Goal: Information Seeking & Learning: Learn about a topic

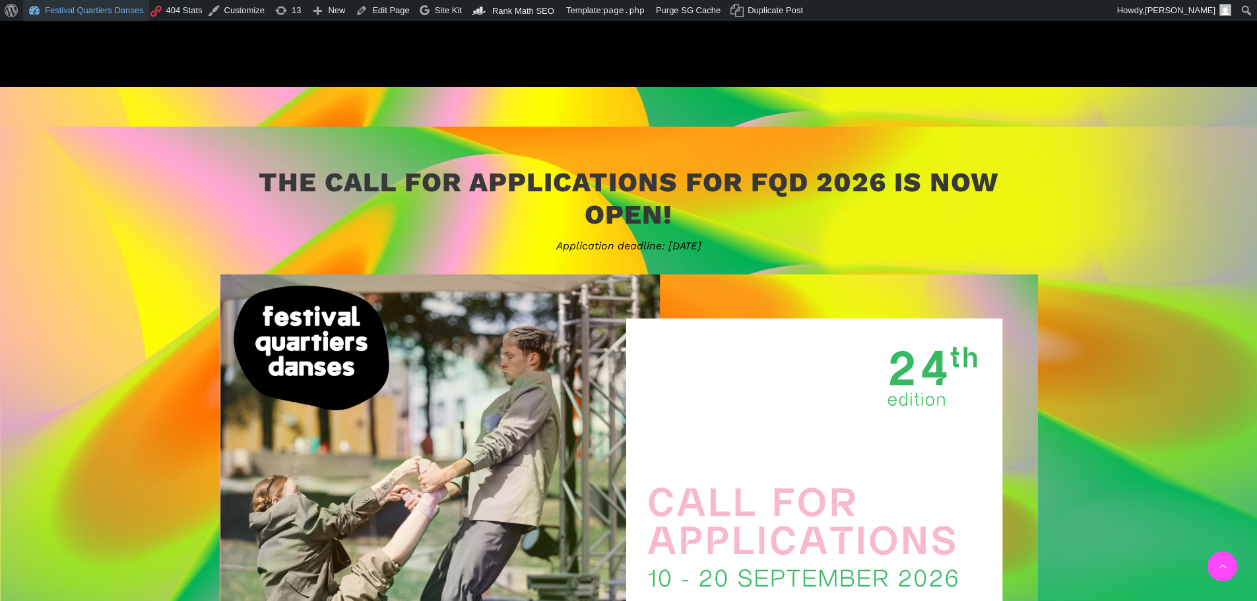
click at [94, 9] on link "Festival Quartiers Danses" at bounding box center [86, 10] width 126 height 21
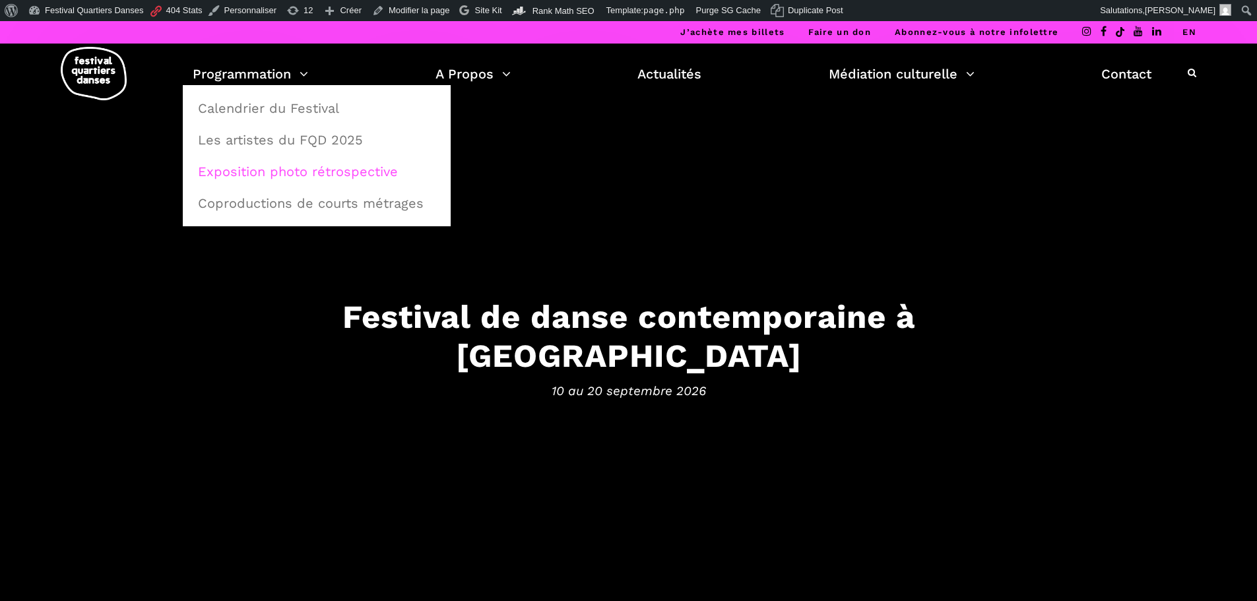
click at [274, 166] on link "Exposition photo rétrospective" at bounding box center [316, 171] width 253 height 30
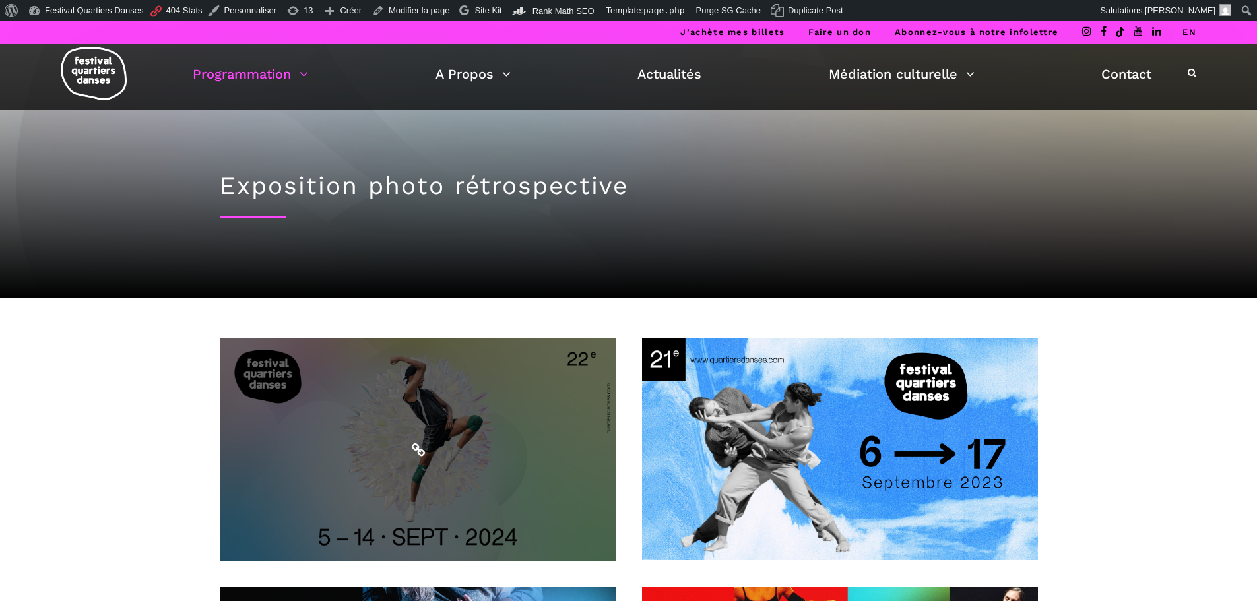
click at [426, 520] on span at bounding box center [418, 449] width 396 height 223
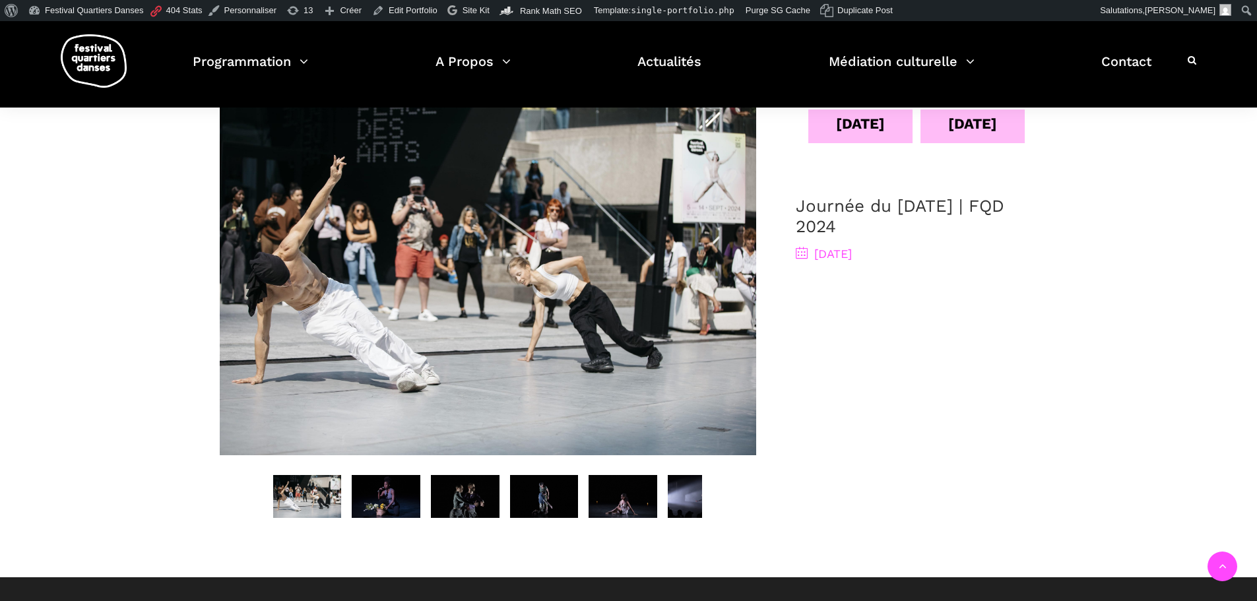
scroll to position [726, 0]
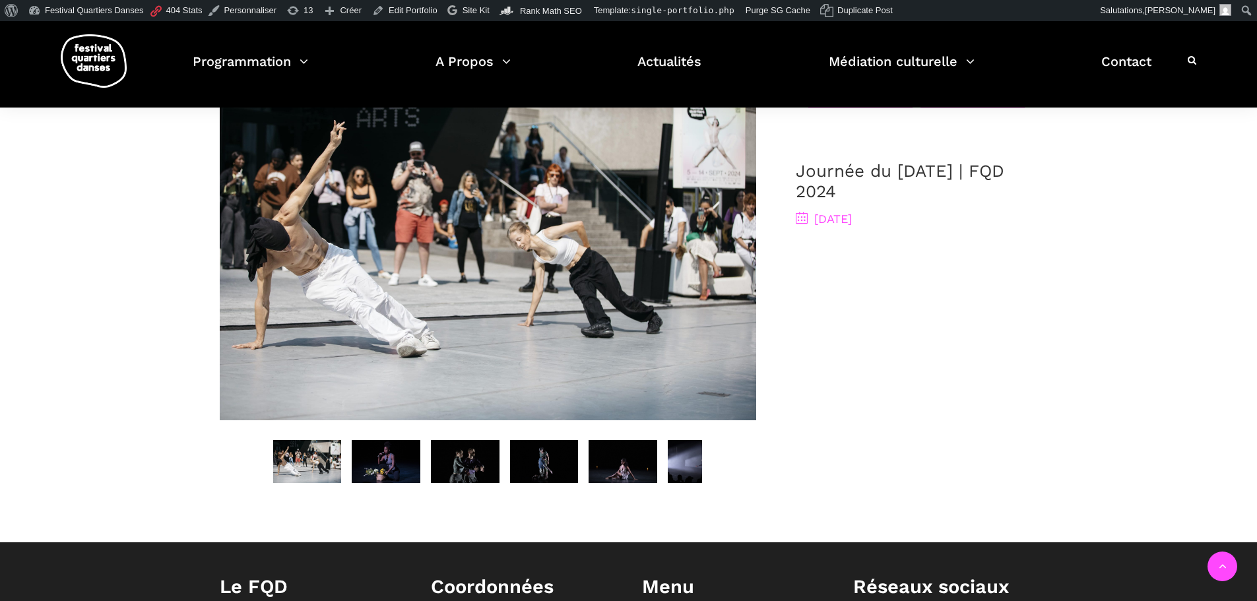
click at [404, 455] on img at bounding box center [386, 461] width 69 height 43
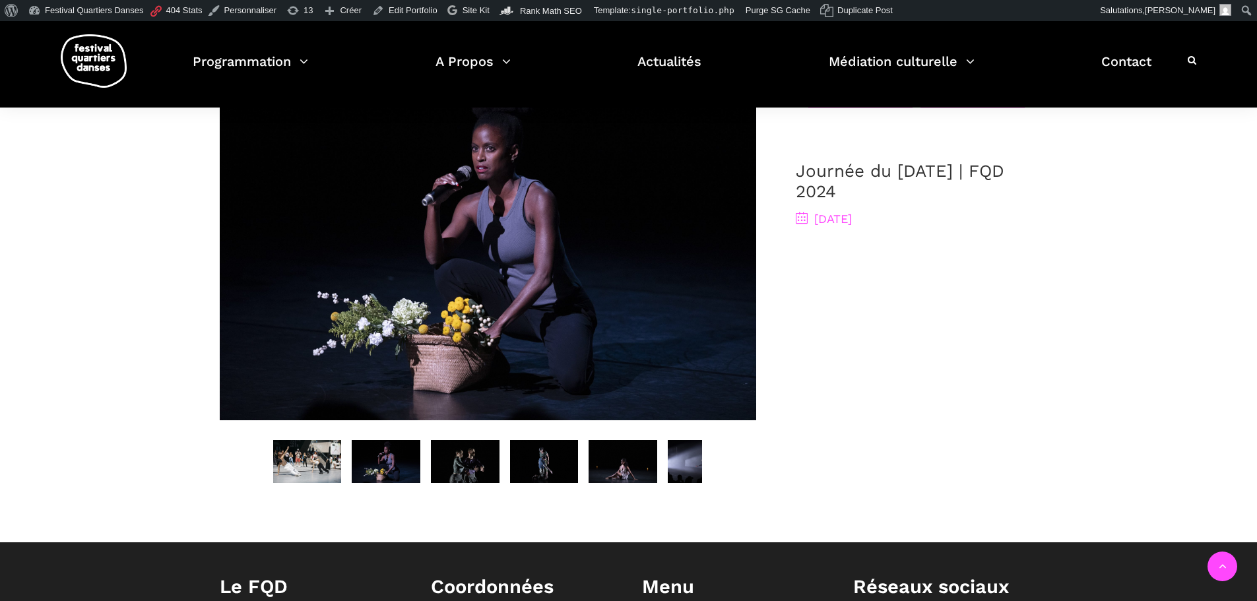
click at [457, 446] on img at bounding box center [465, 461] width 69 height 43
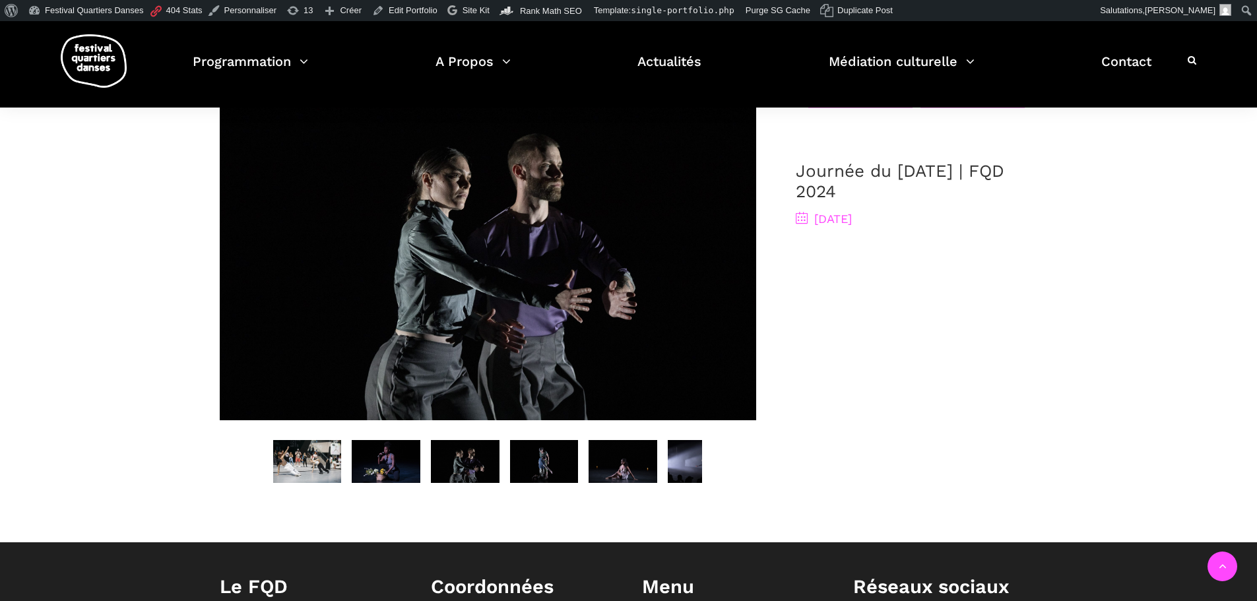
click at [526, 440] on img at bounding box center [544, 461] width 69 height 43
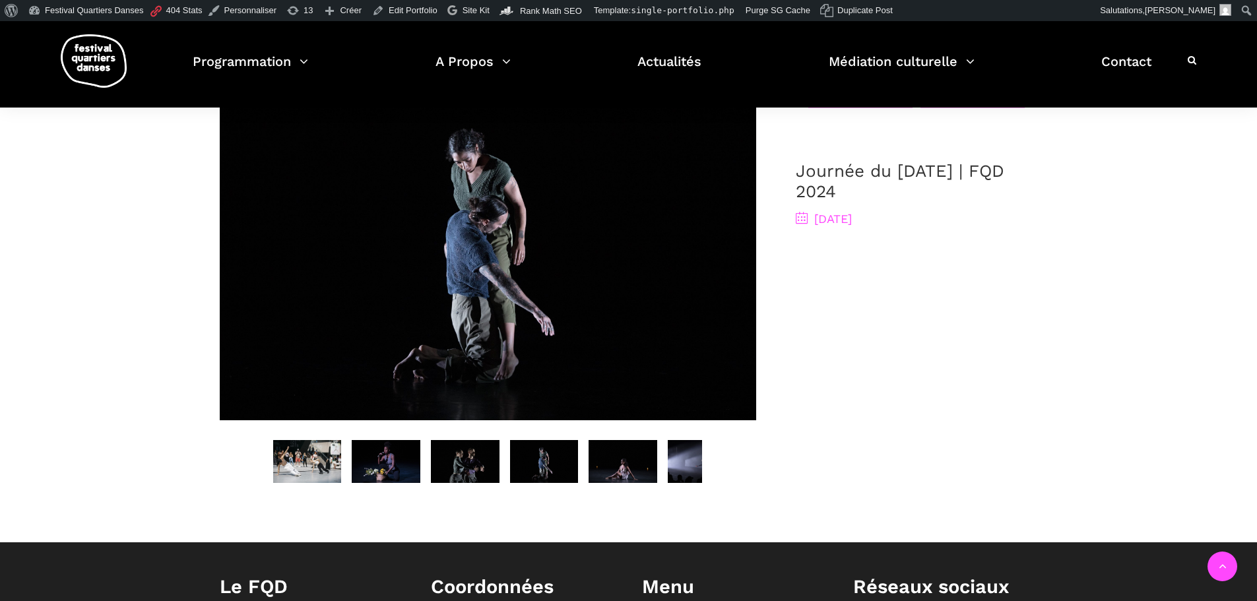
click at [623, 448] on img at bounding box center [622, 461] width 69 height 43
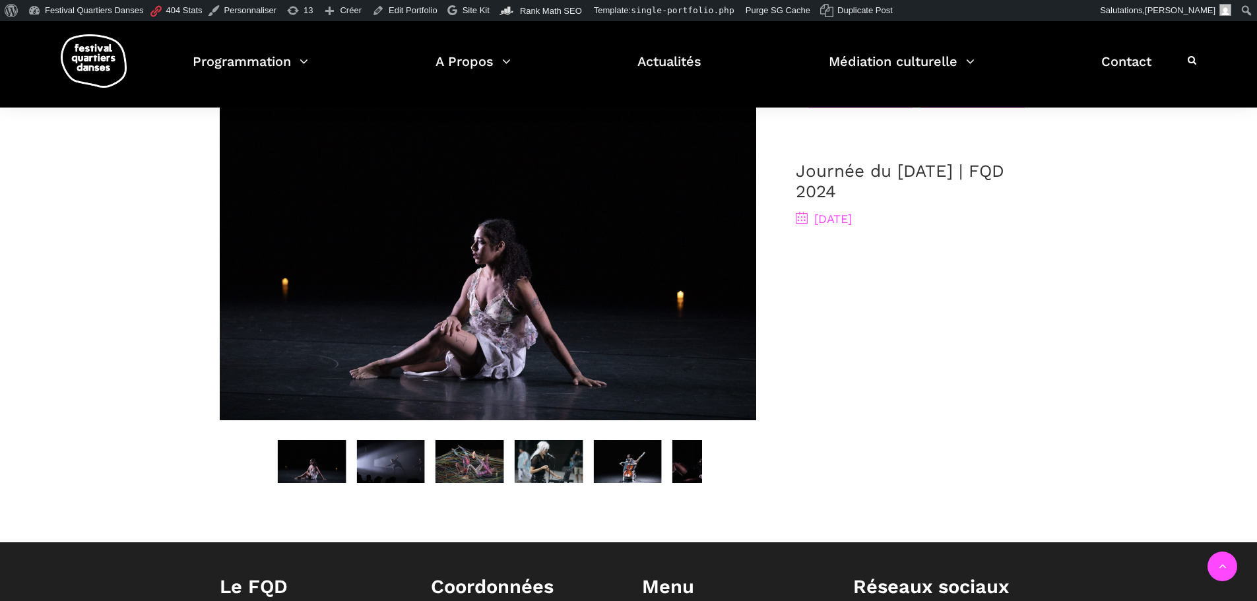
click at [656, 440] on img at bounding box center [627, 461] width 69 height 43
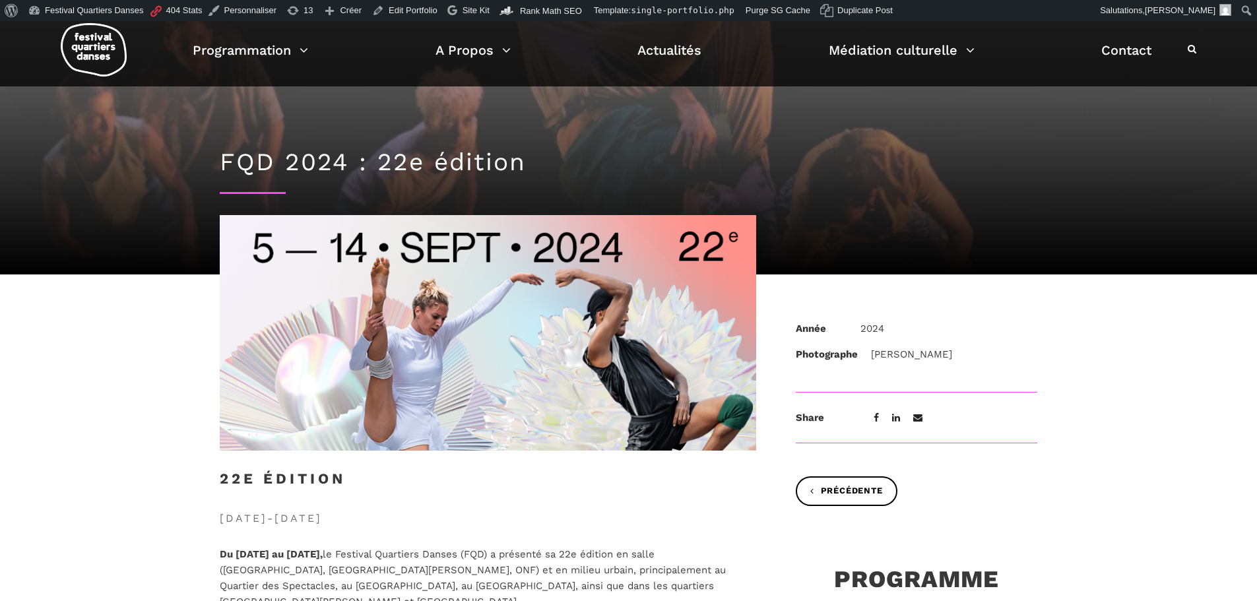
scroll to position [0, 0]
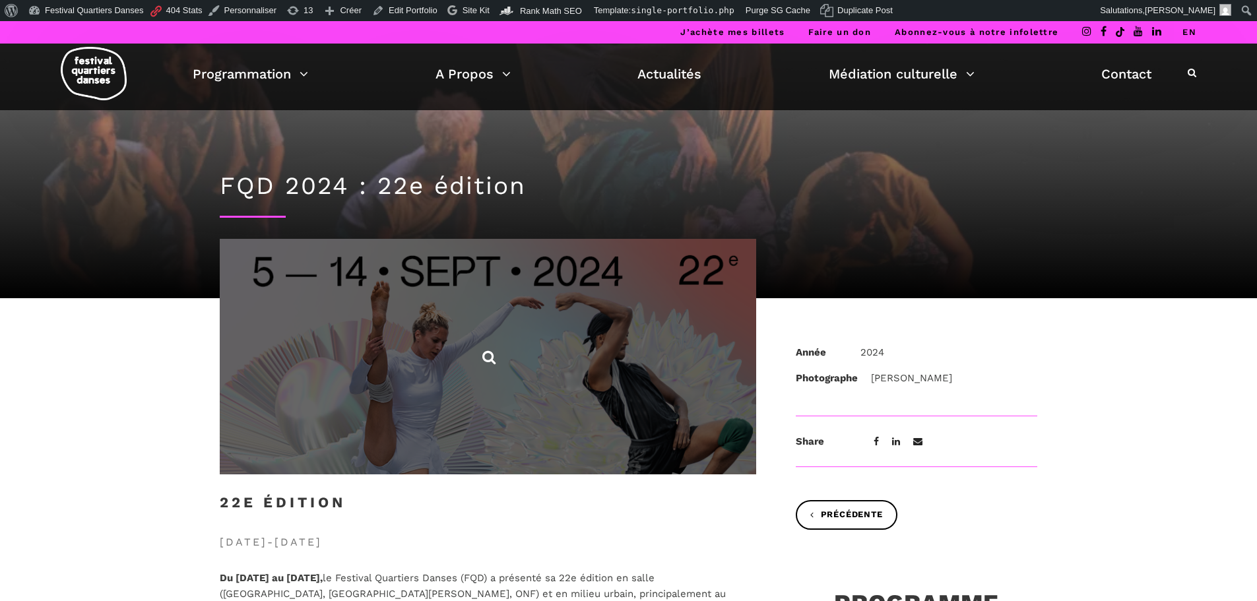
click at [538, 354] on span at bounding box center [488, 357] width 536 height 236
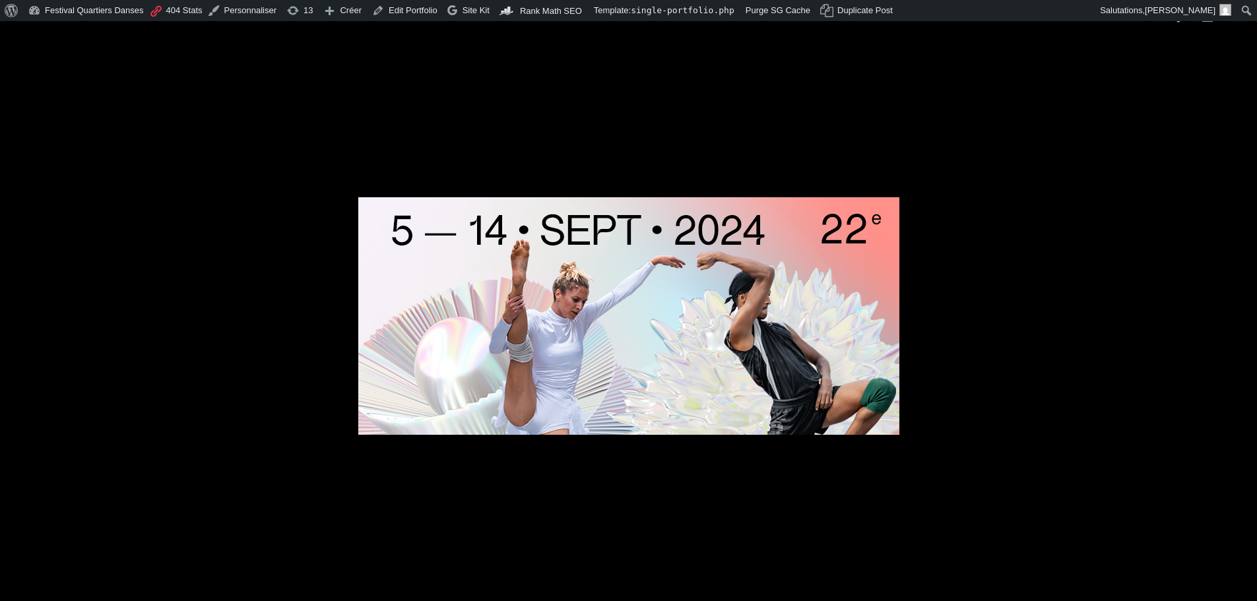
click at [1101, 333] on picture at bounding box center [628, 316] width 1257 height 570
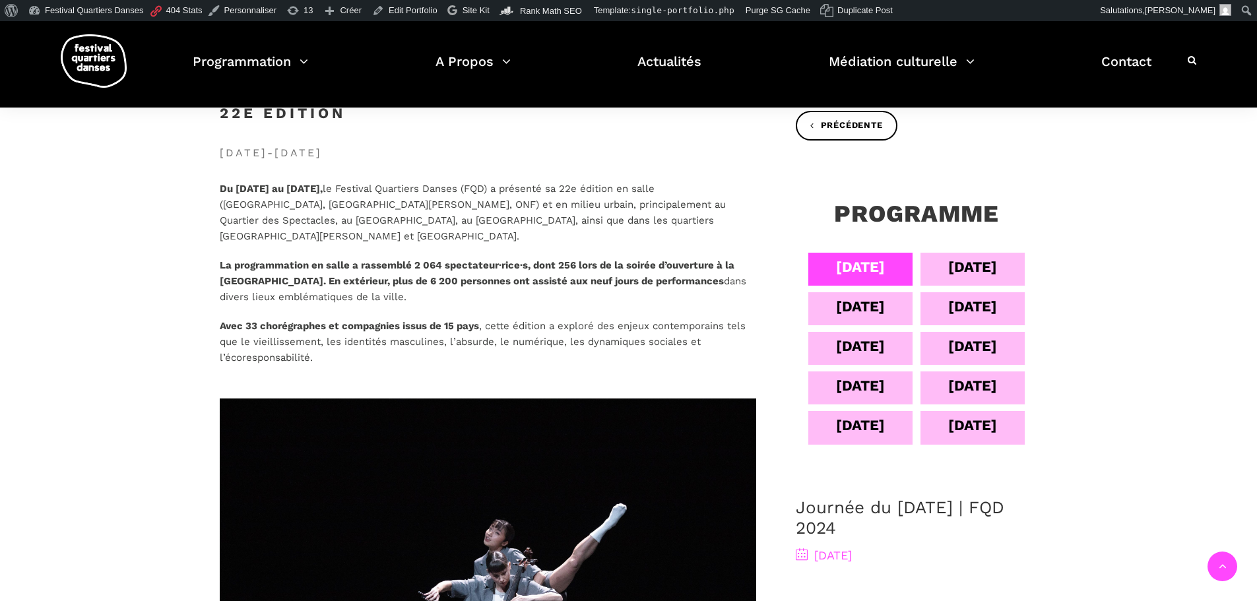
scroll to position [528, 0]
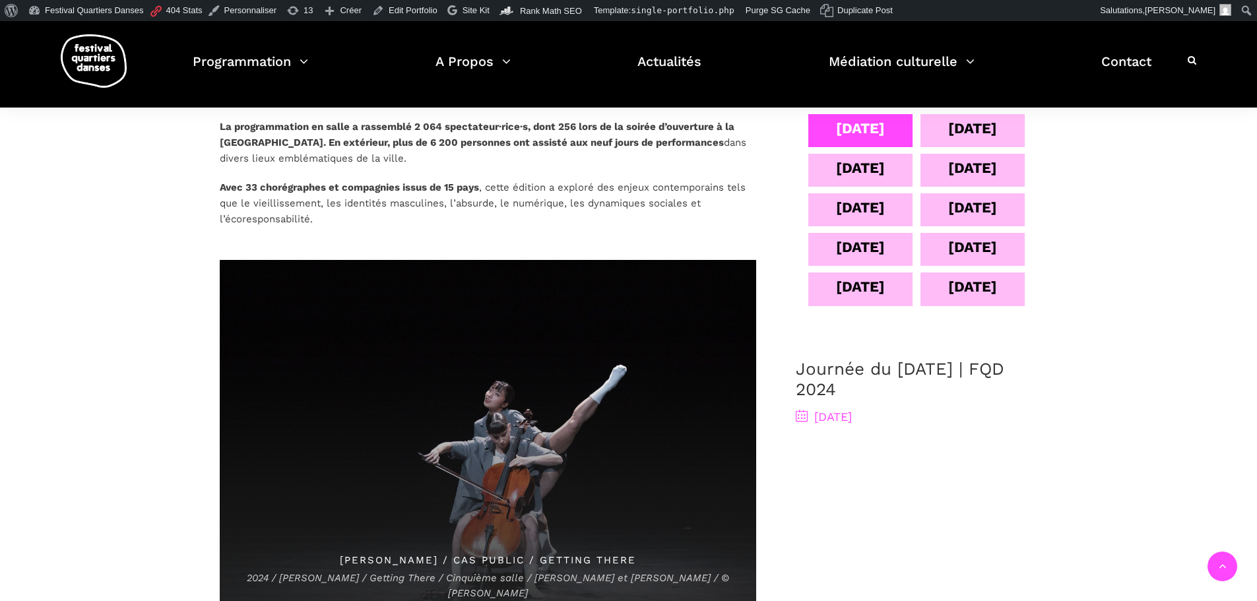
click at [640, 377] on span "Leah Hamel / Cas public / Getting There 2024 / Leah Hamel / Getting There / Cin…" at bounding box center [487, 439] width 536 height 358
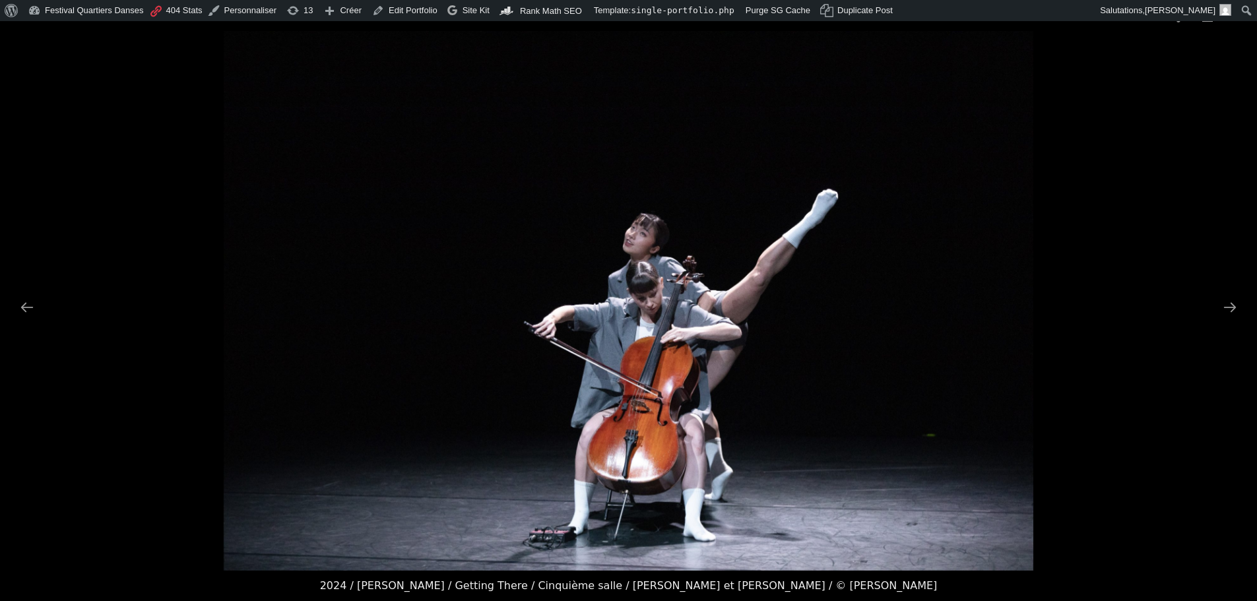
click at [1208, 300] on picture at bounding box center [628, 301] width 1257 height 540
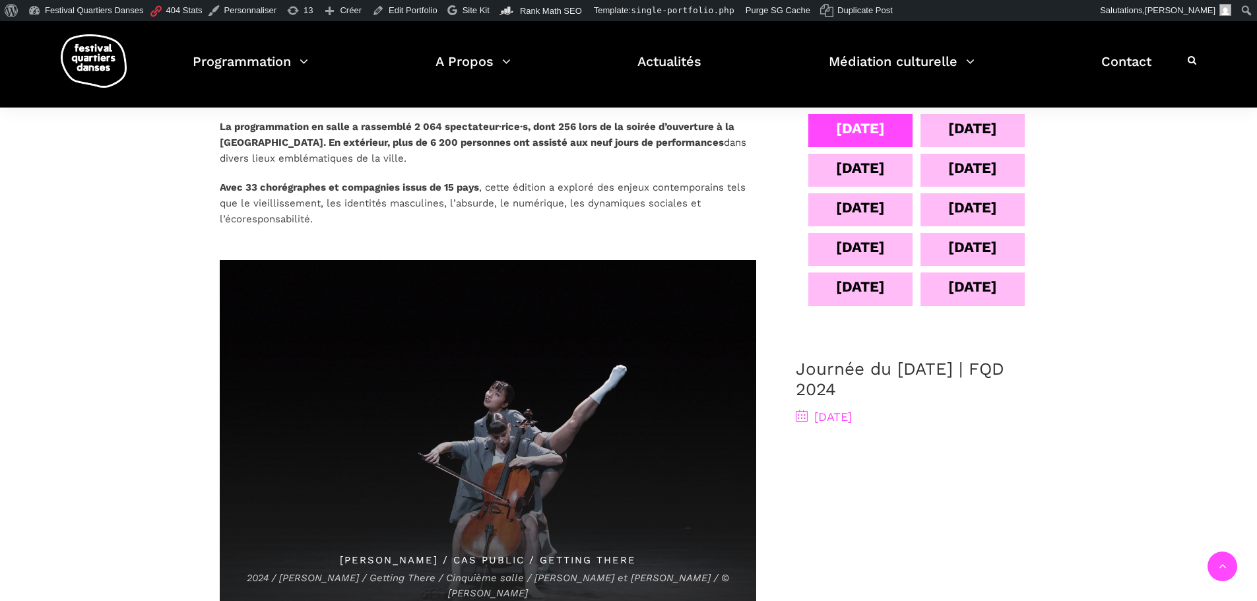
click at [354, 406] on span "Leah Hamel / Cas public / Getting There 2024 / Leah Hamel / Getting There / Cin…" at bounding box center [487, 439] width 536 height 358
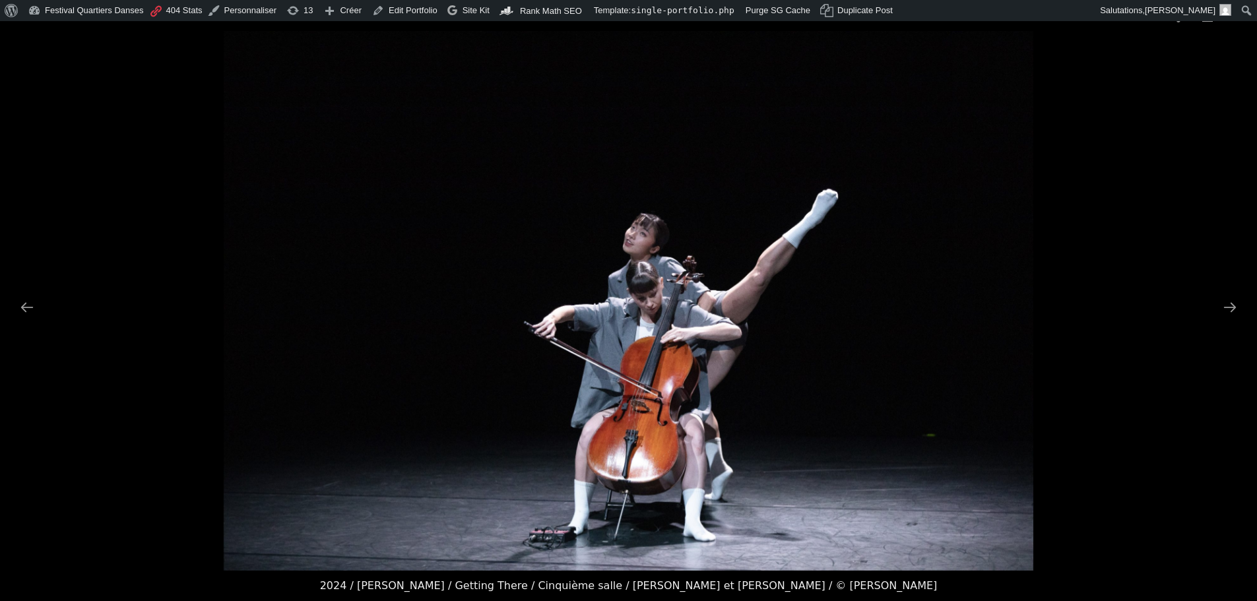
click at [1224, 286] on picture at bounding box center [628, 301] width 1257 height 540
click at [1229, 298] on button "Next slide" at bounding box center [1230, 307] width 28 height 26
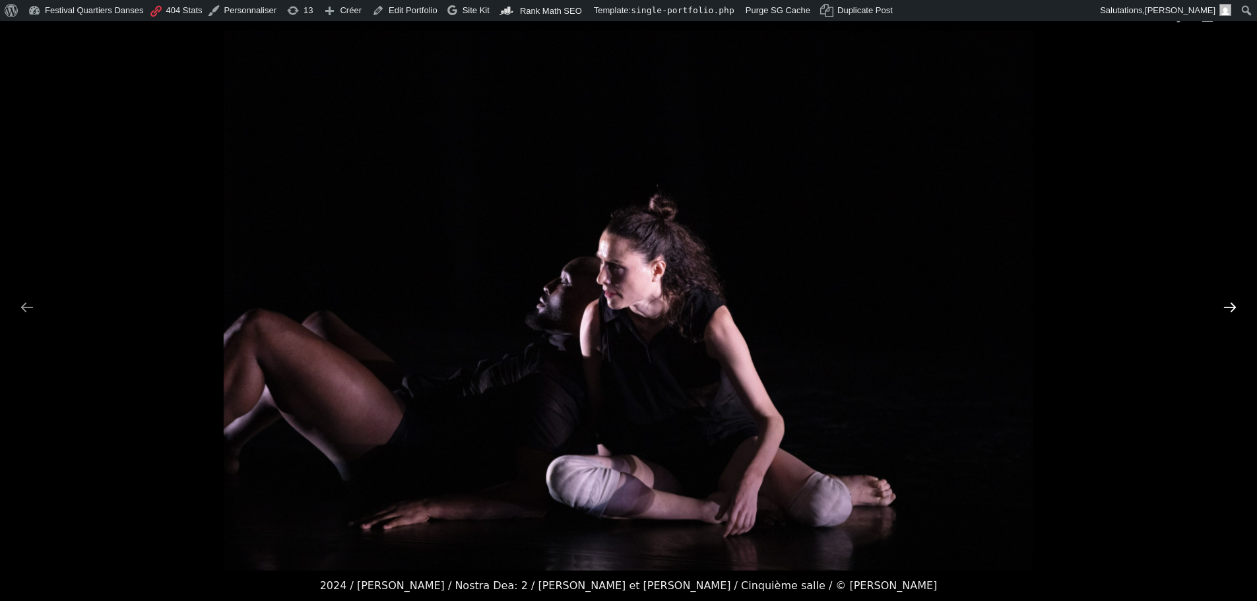
click at [1229, 298] on button "Next slide" at bounding box center [1230, 307] width 28 height 26
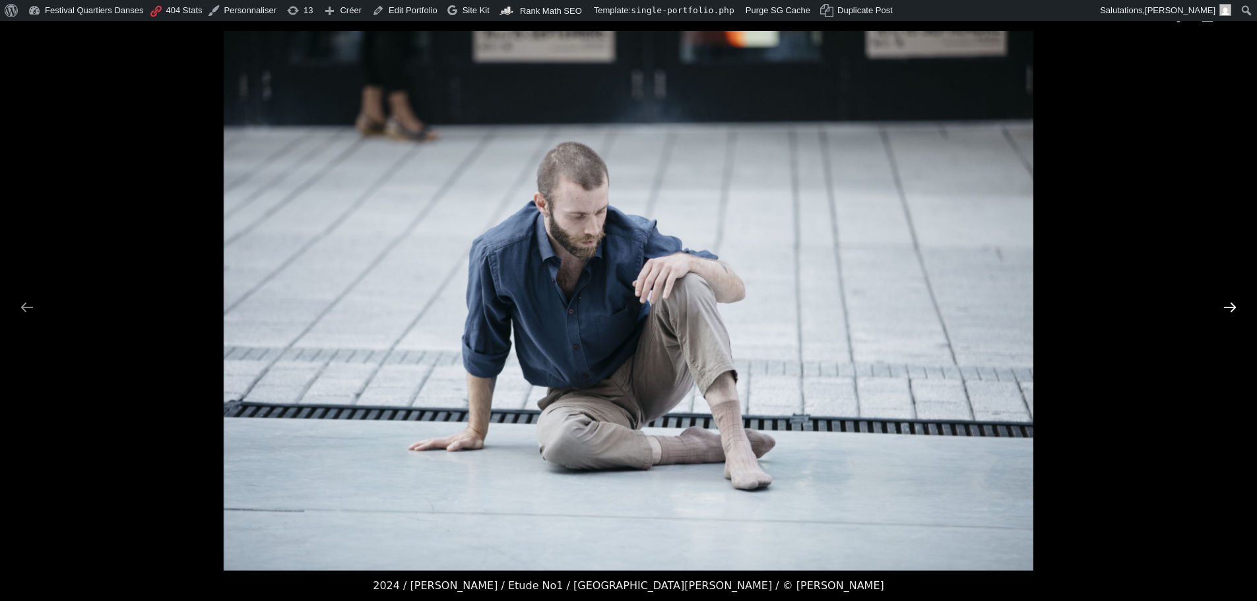
click at [1229, 298] on button "Next slide" at bounding box center [1230, 307] width 28 height 26
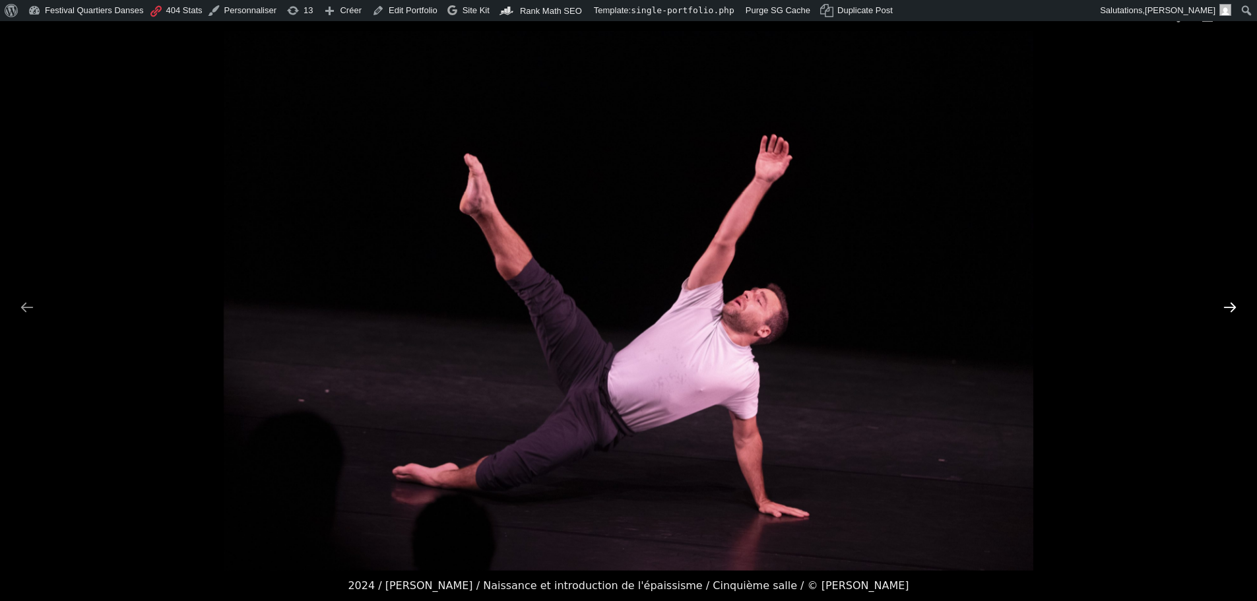
click at [1229, 298] on button "Next slide" at bounding box center [1230, 307] width 28 height 26
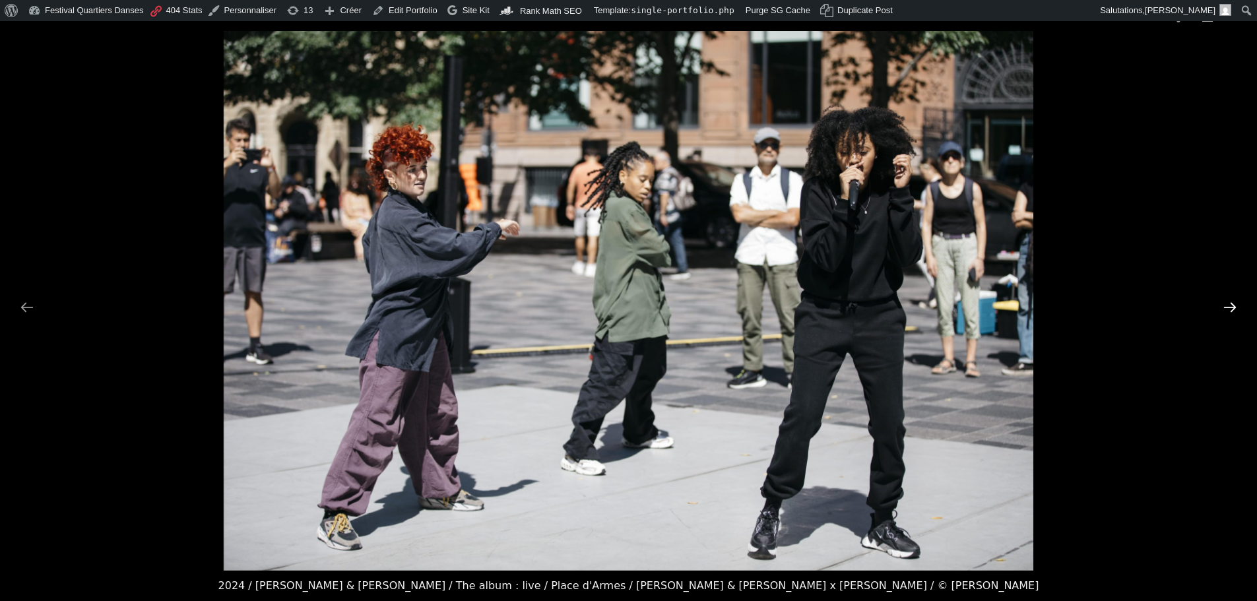
click at [1229, 298] on button "Next slide" at bounding box center [1230, 307] width 28 height 26
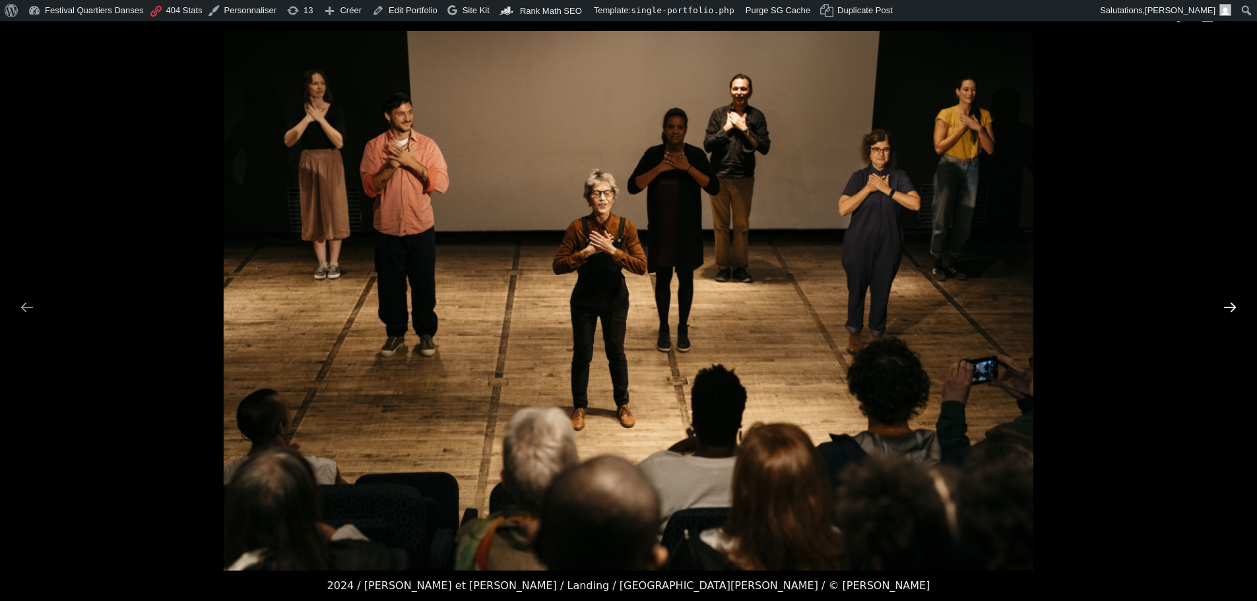
click at [1229, 298] on button "Next slide" at bounding box center [1230, 307] width 28 height 26
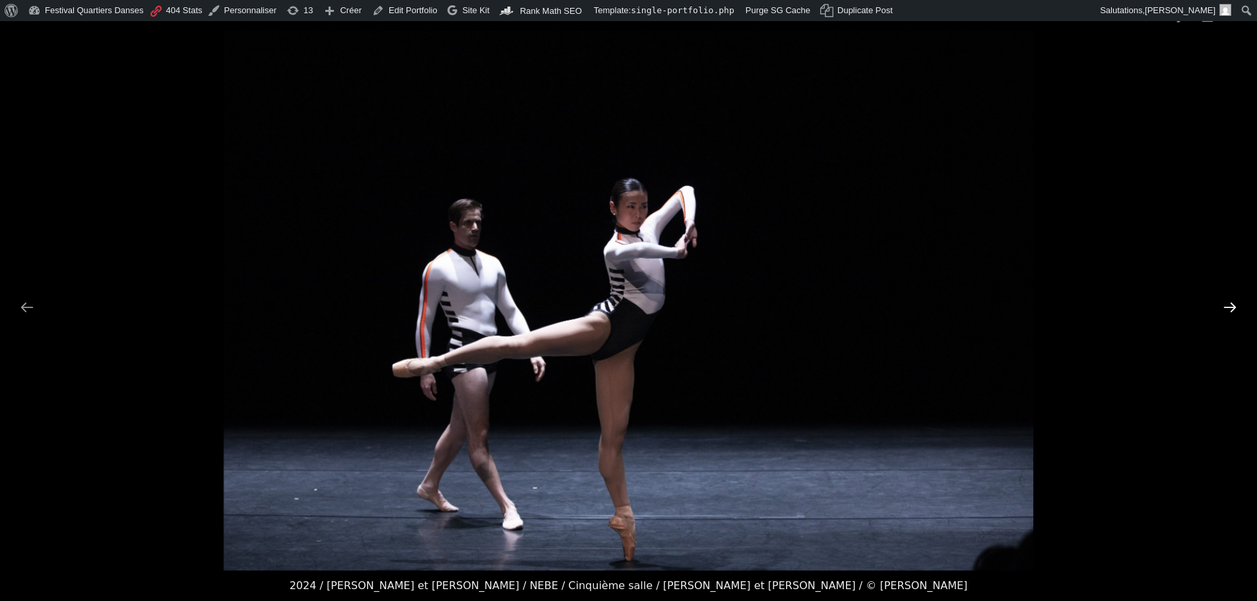
click at [1229, 298] on button "Next slide" at bounding box center [1230, 307] width 28 height 26
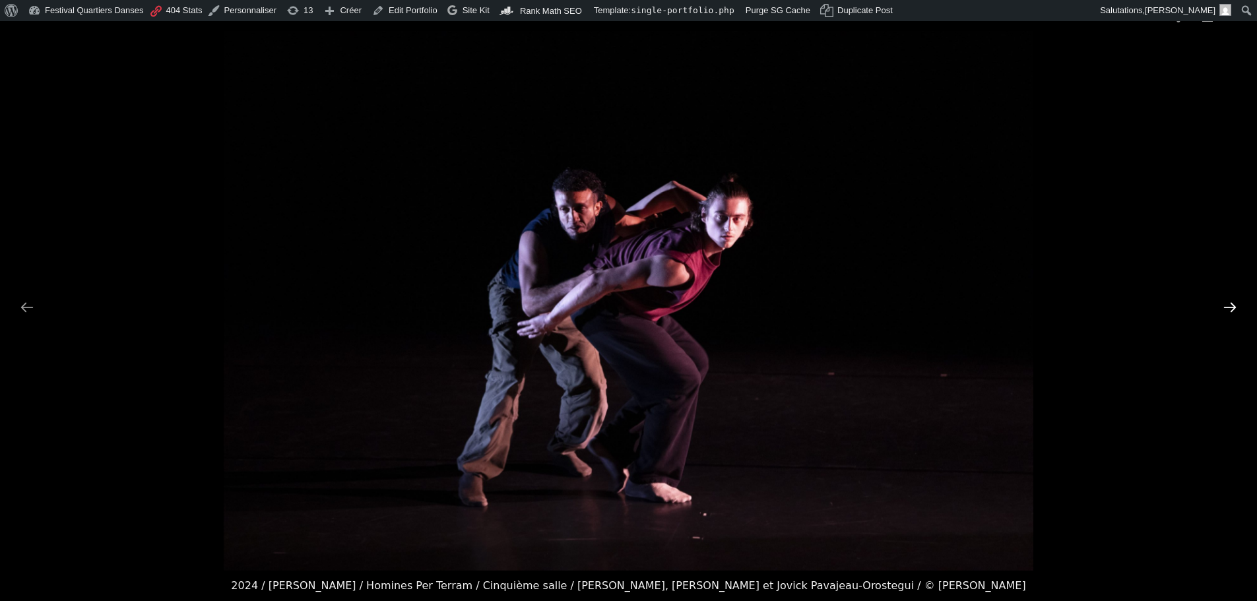
click at [1229, 298] on button "Next slide" at bounding box center [1230, 307] width 28 height 26
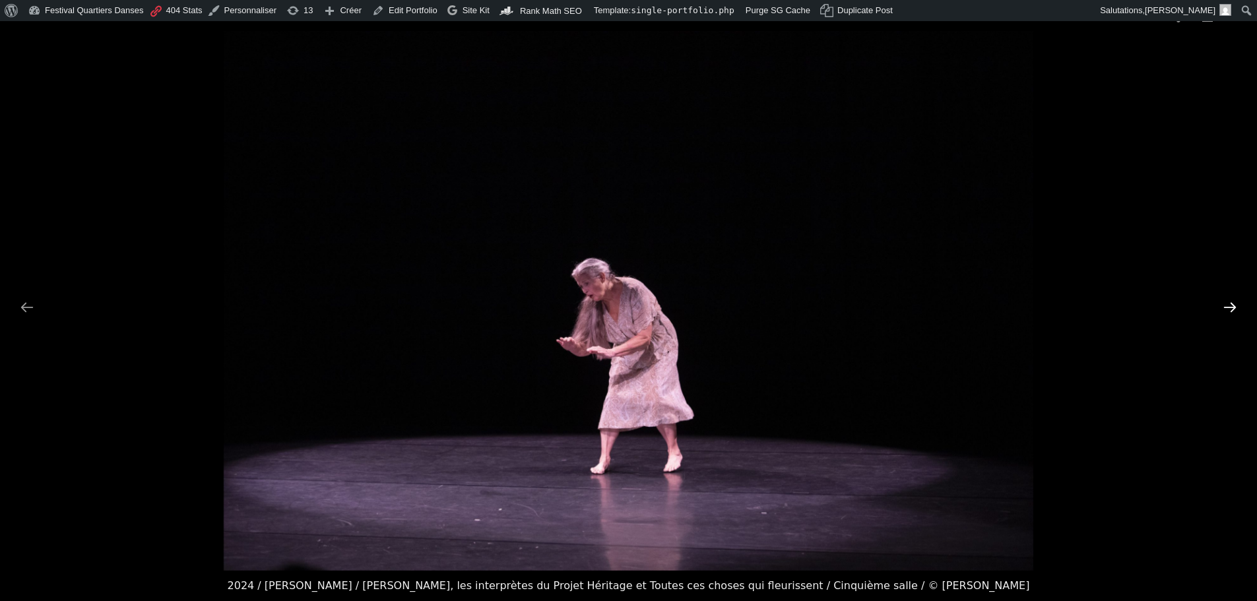
click at [1229, 298] on button "Next slide" at bounding box center [1230, 307] width 28 height 26
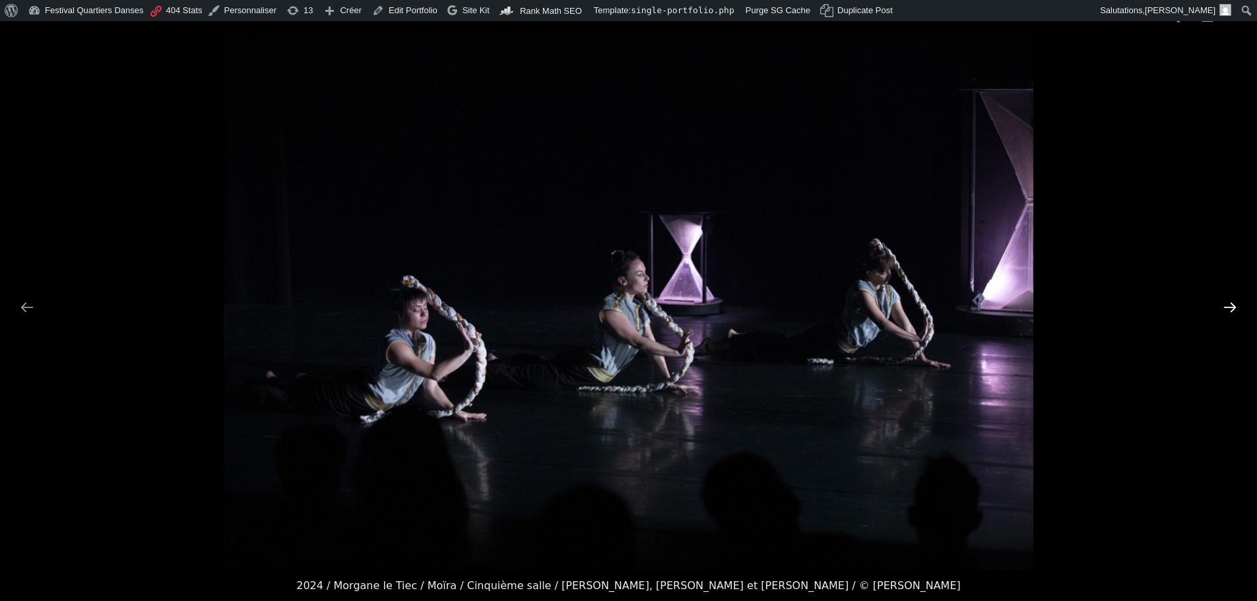
click at [1229, 298] on button "Next slide" at bounding box center [1230, 307] width 28 height 26
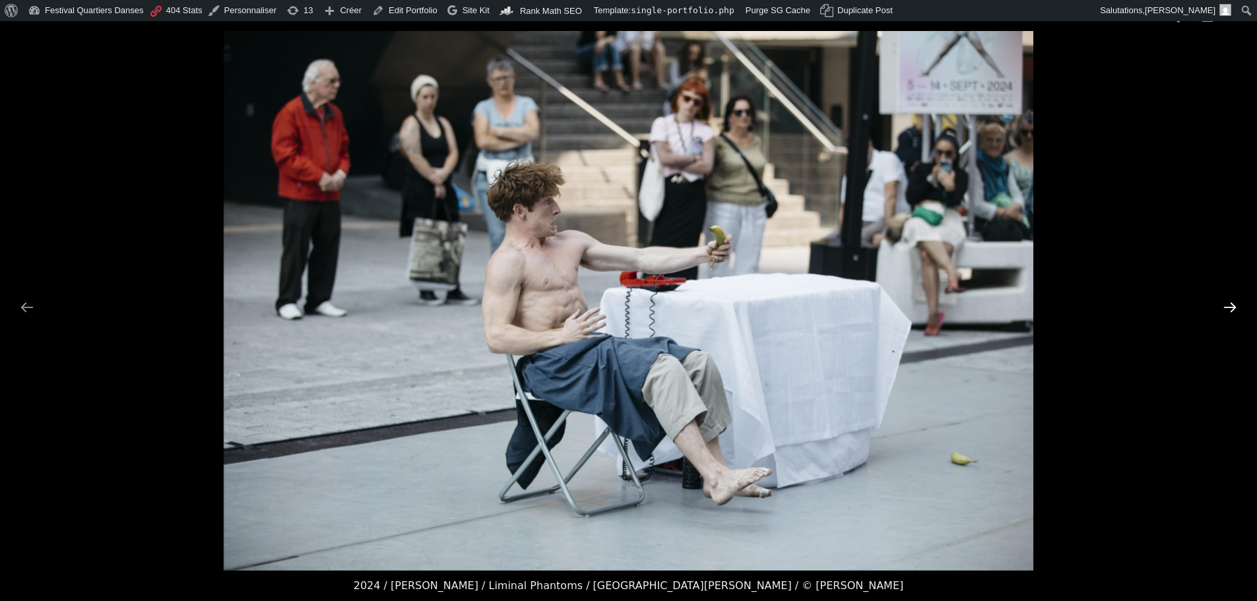
click at [1229, 298] on button "Next slide" at bounding box center [1230, 307] width 28 height 26
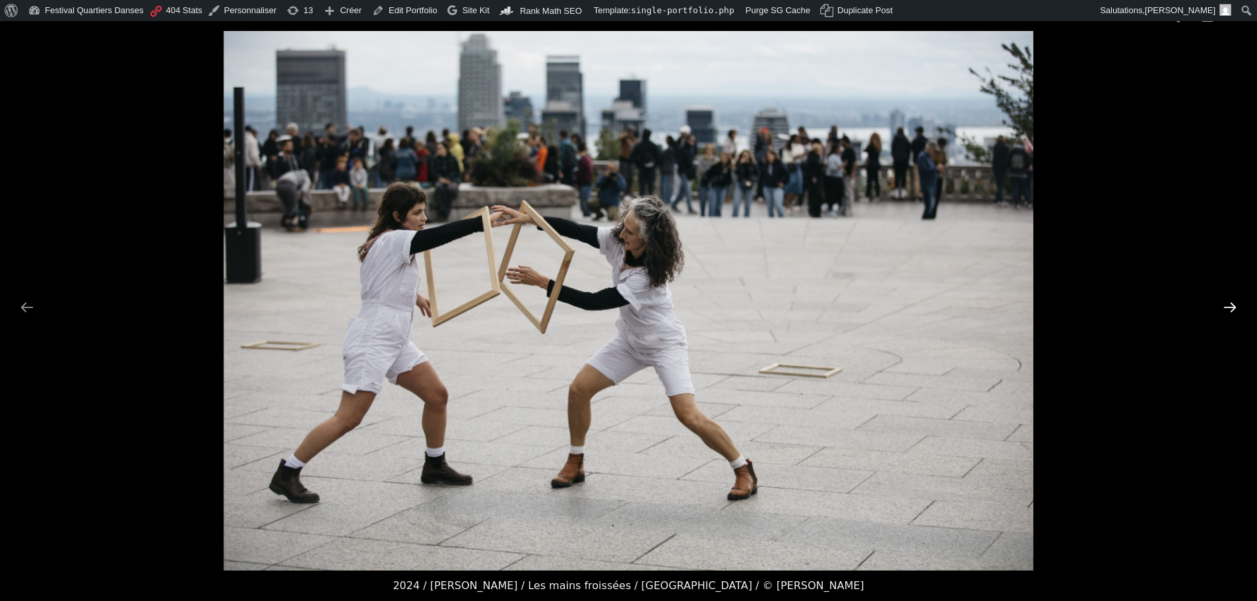
click at [1229, 298] on button "Next slide" at bounding box center [1230, 307] width 28 height 26
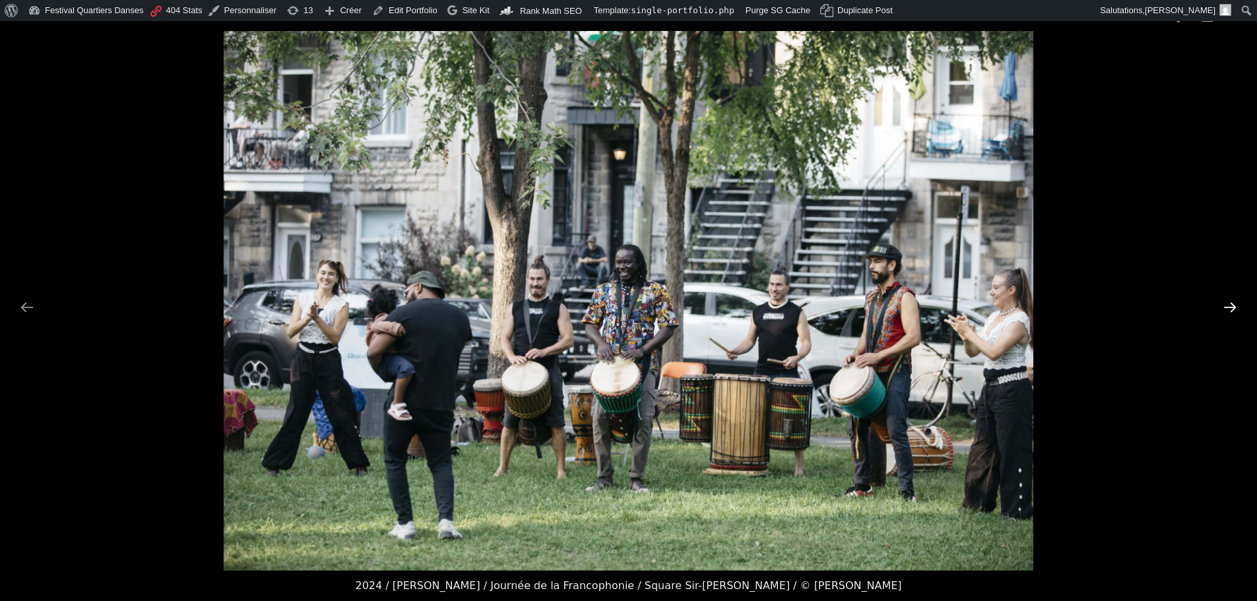
click at [1229, 298] on button "Next slide" at bounding box center [1230, 307] width 28 height 26
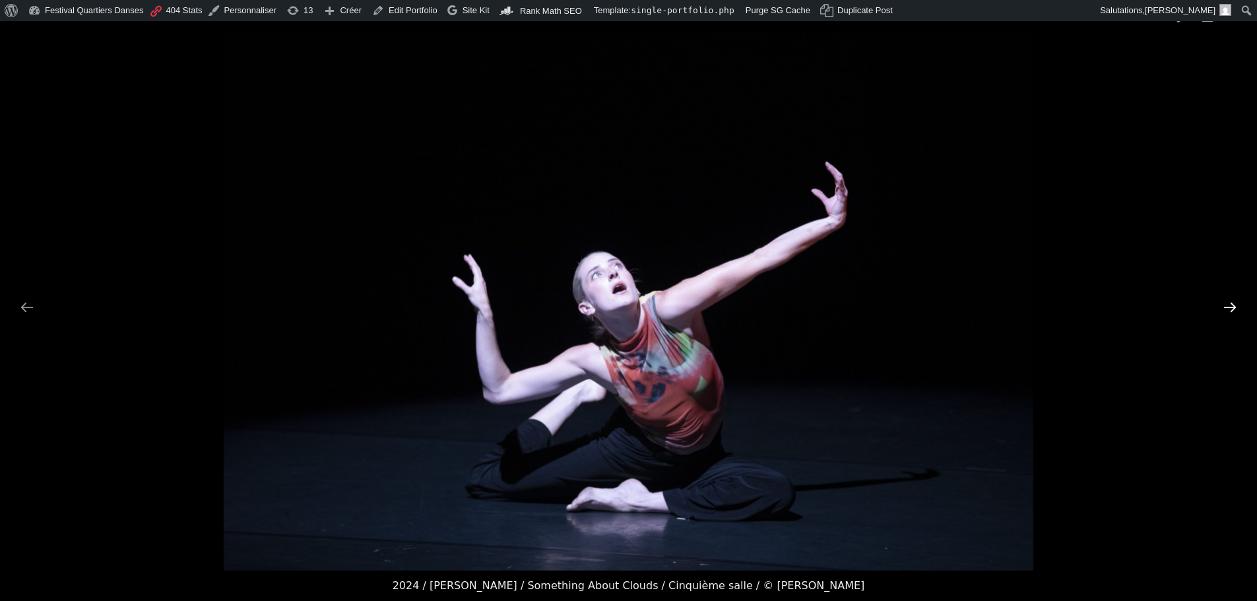
click at [1229, 298] on button "Next slide" at bounding box center [1230, 307] width 28 height 26
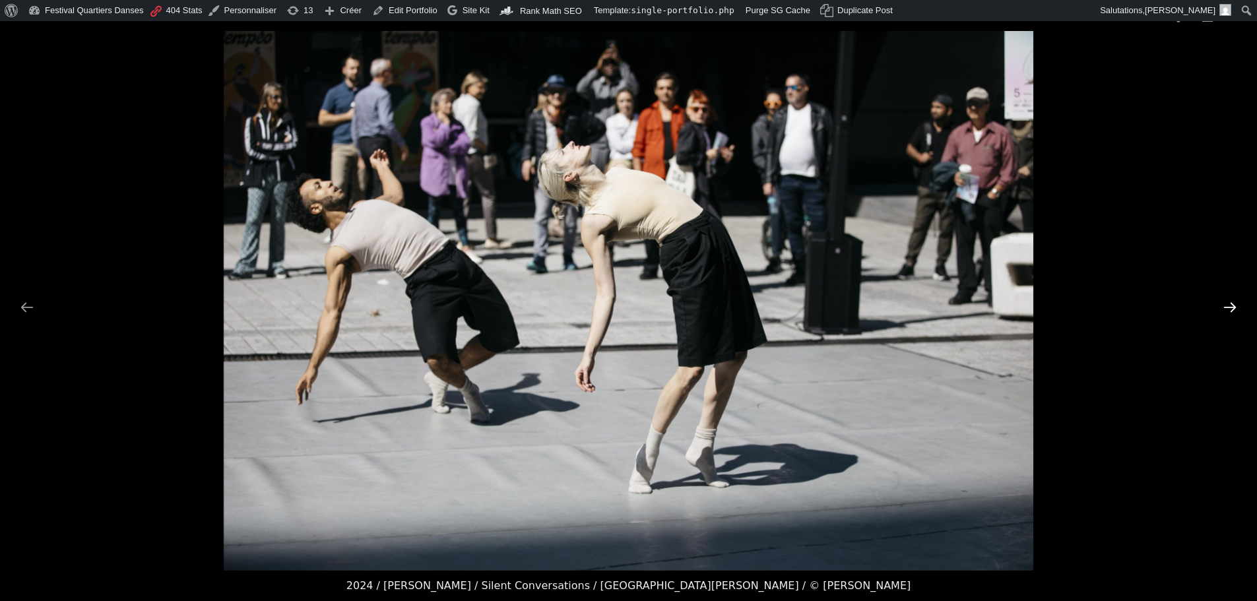
click at [1229, 298] on button "Next slide" at bounding box center [1230, 307] width 28 height 26
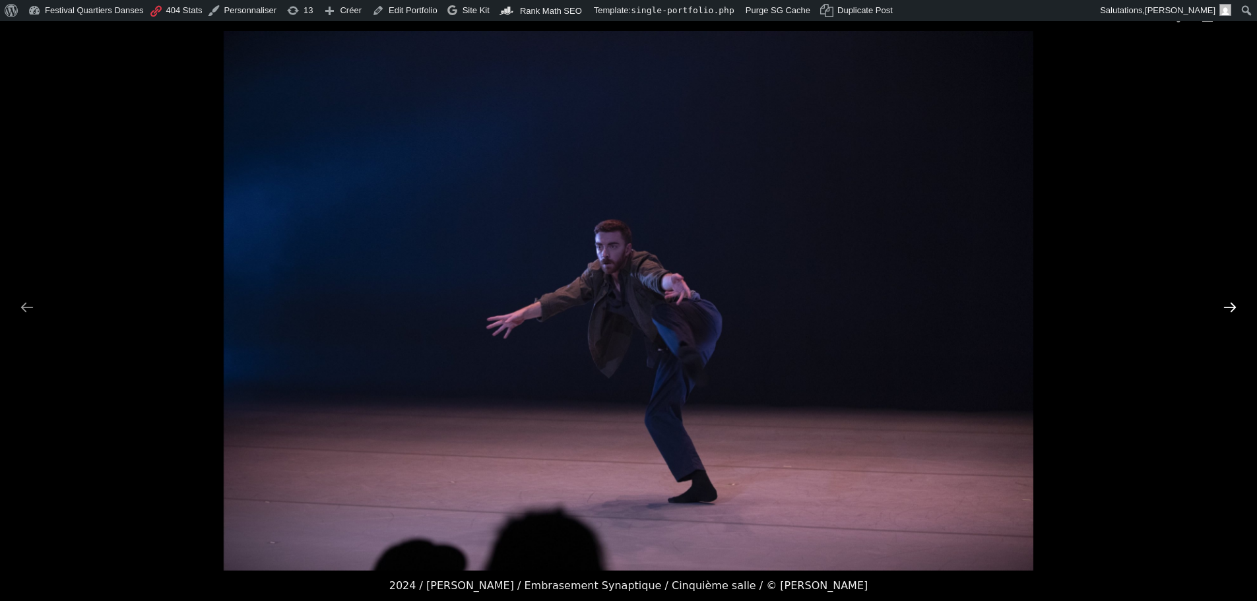
click at [1229, 298] on button "Next slide" at bounding box center [1230, 307] width 28 height 26
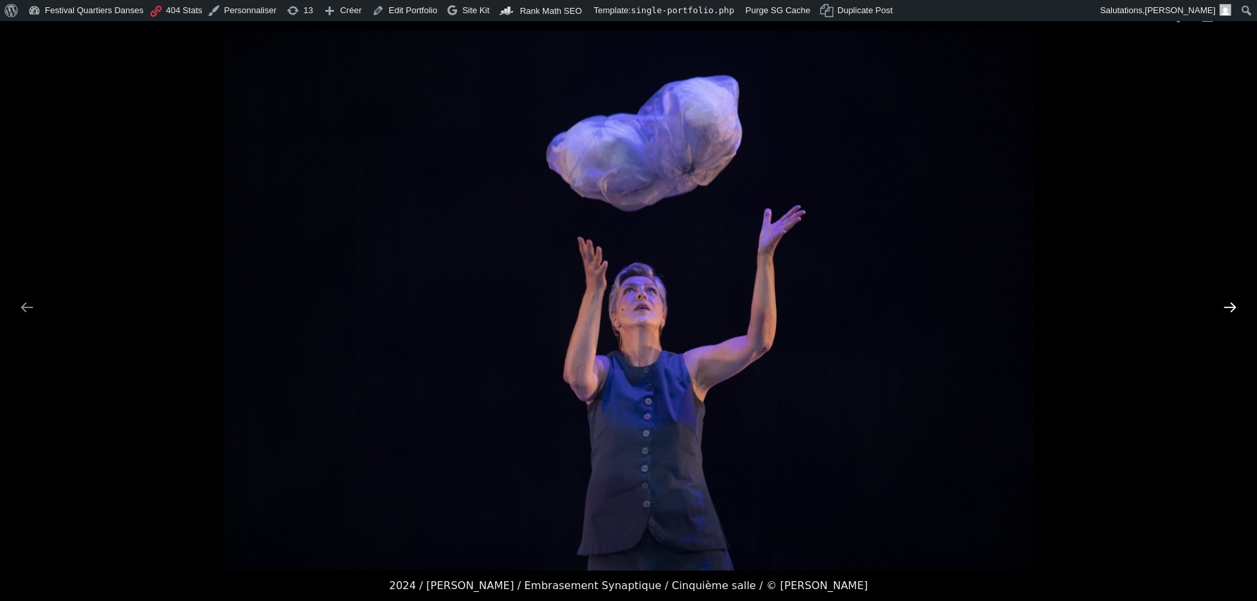
click at [1229, 298] on button "Next slide" at bounding box center [1230, 307] width 28 height 26
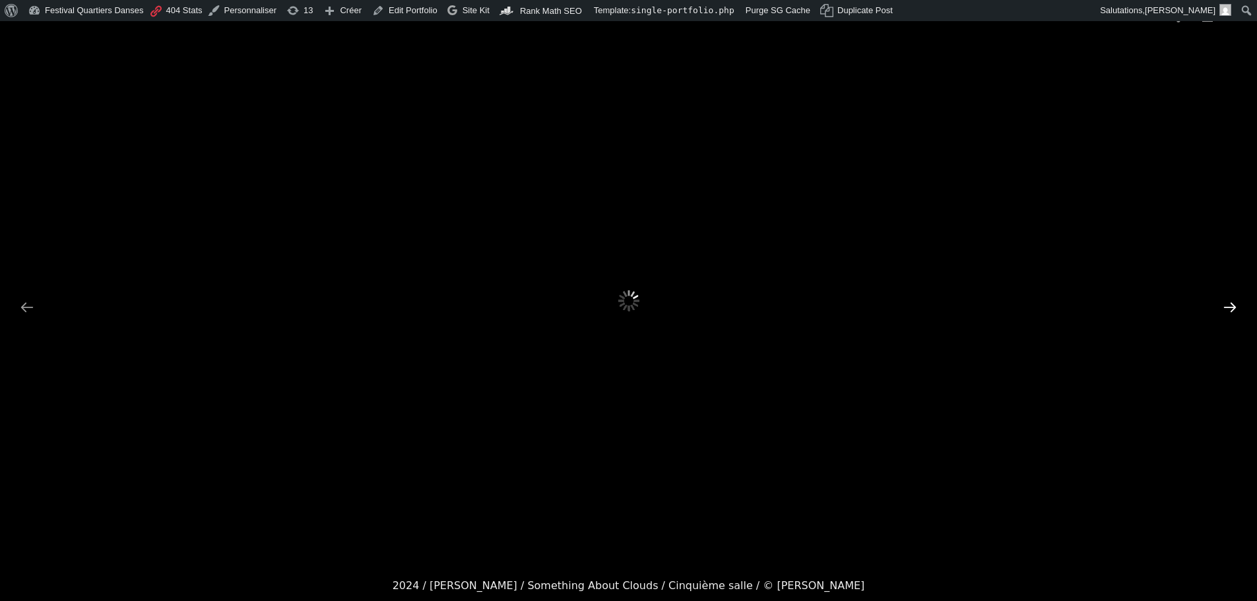
click at [1229, 298] on button "Next slide" at bounding box center [1230, 307] width 28 height 26
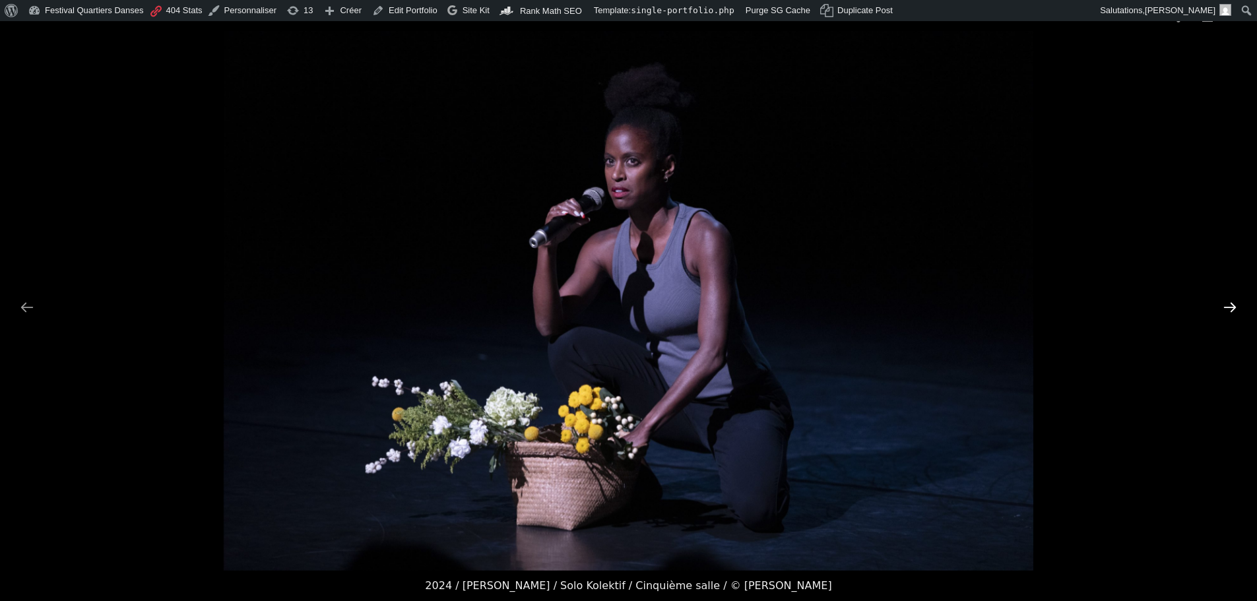
click at [1229, 298] on button "Next slide" at bounding box center [1230, 307] width 28 height 26
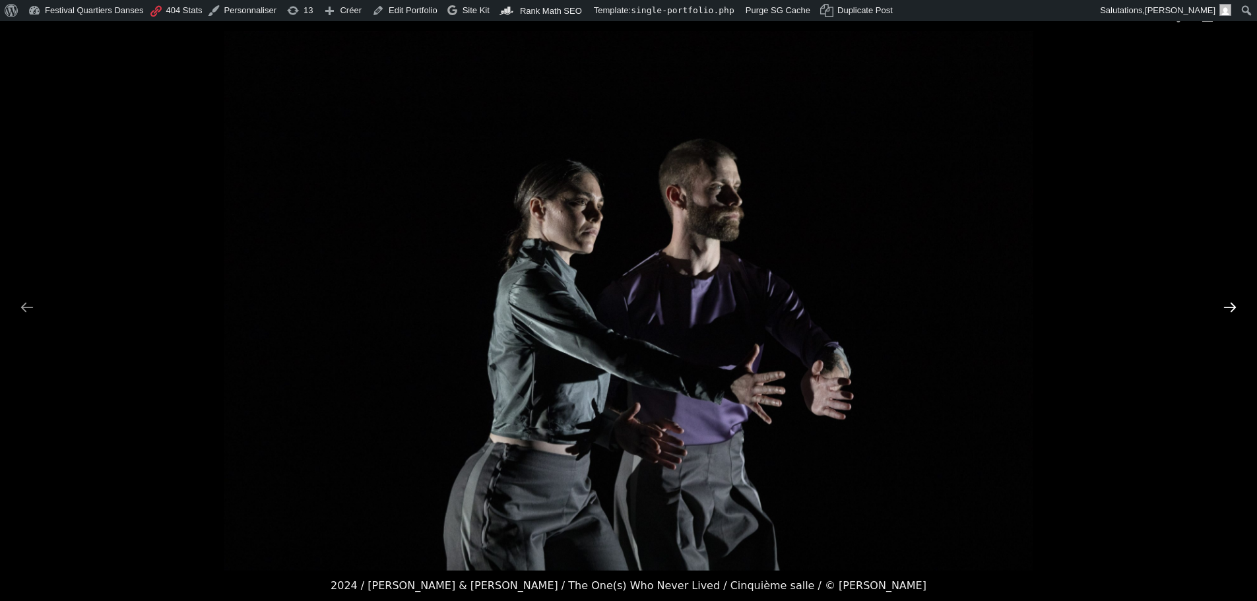
click at [1229, 298] on button "Next slide" at bounding box center [1230, 307] width 28 height 26
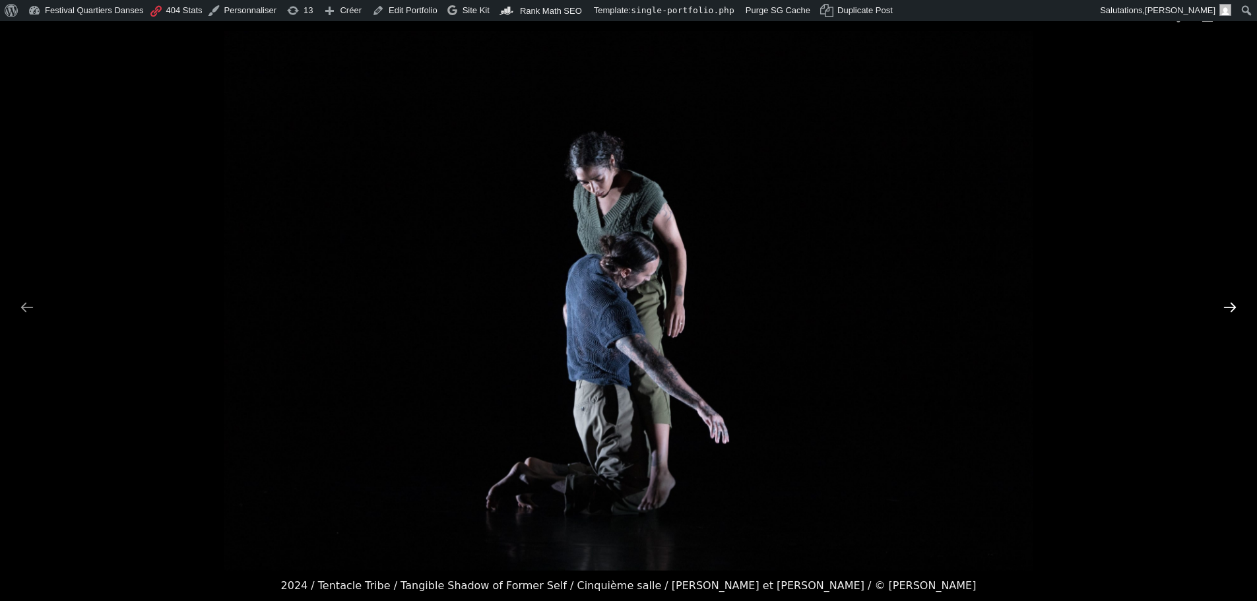
click at [1229, 298] on button "Next slide" at bounding box center [1230, 307] width 28 height 26
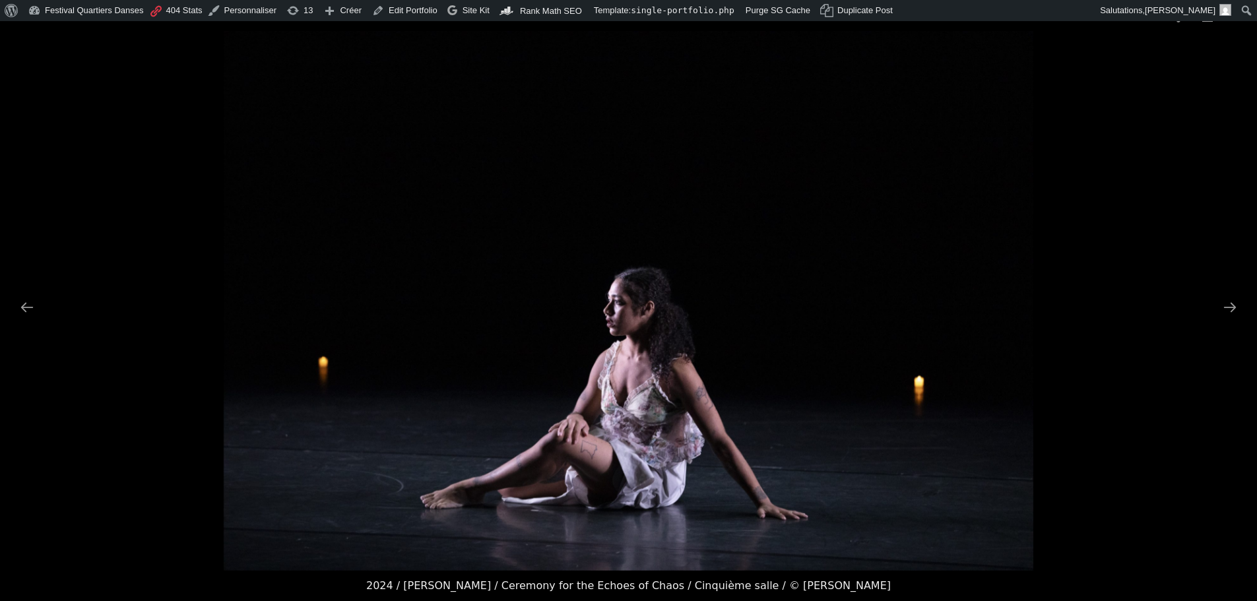
click at [1042, 266] on picture at bounding box center [628, 301] width 1257 height 540
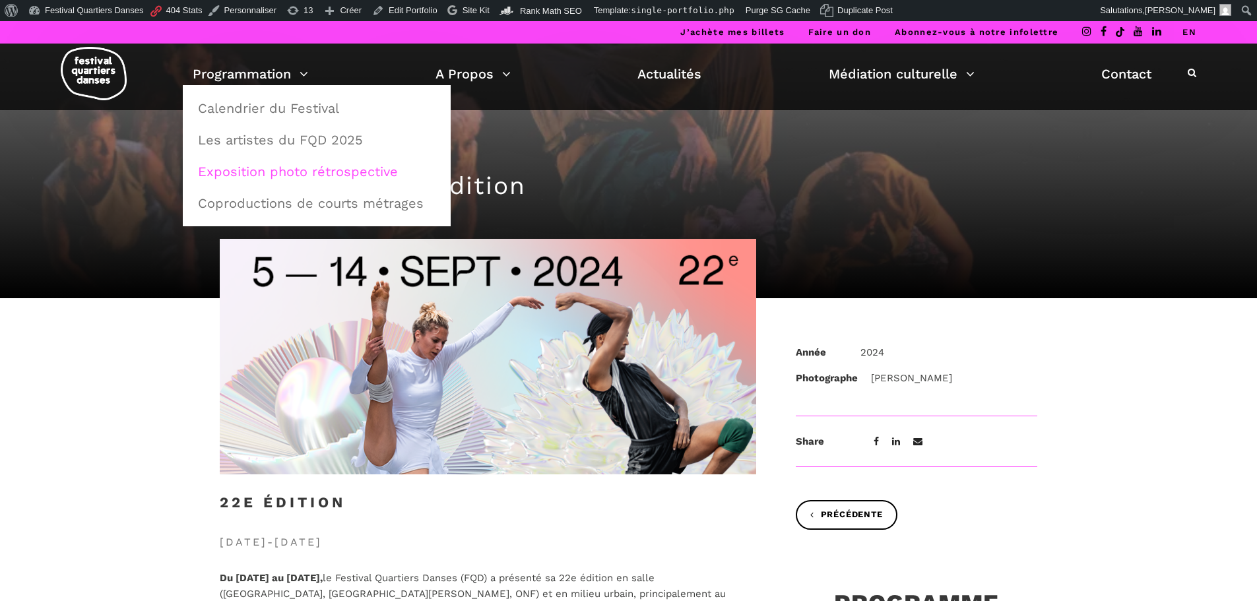
click at [300, 169] on link "Exposition photo rétrospective" at bounding box center [316, 171] width 253 height 30
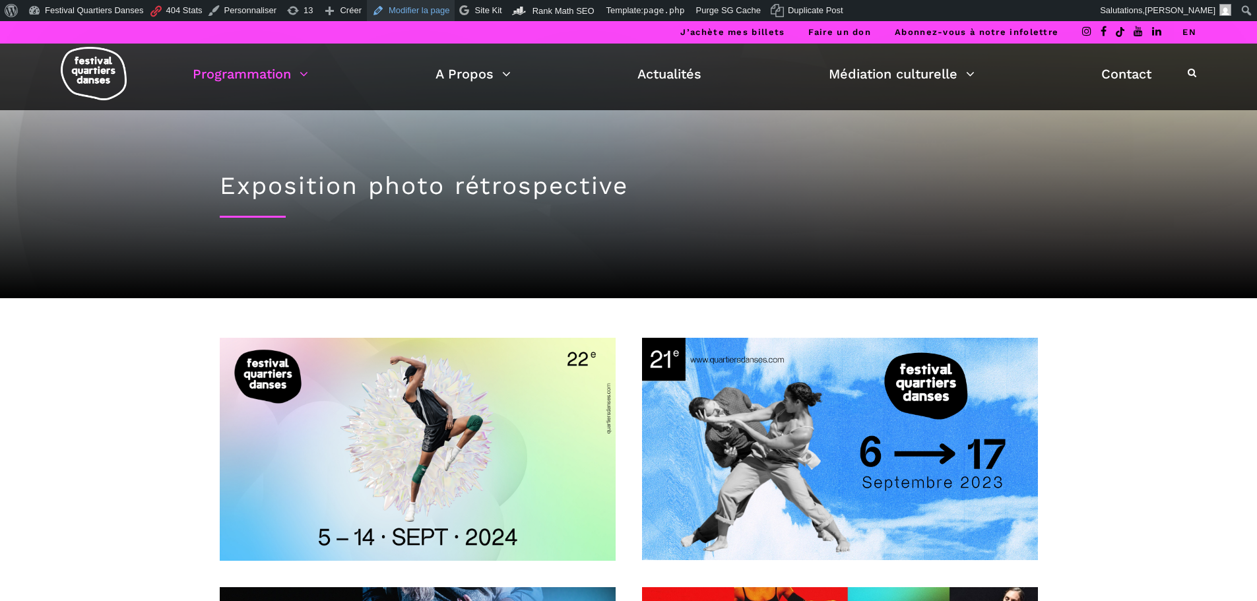
click at [420, 12] on link "Modifier la page" at bounding box center [411, 10] width 88 height 21
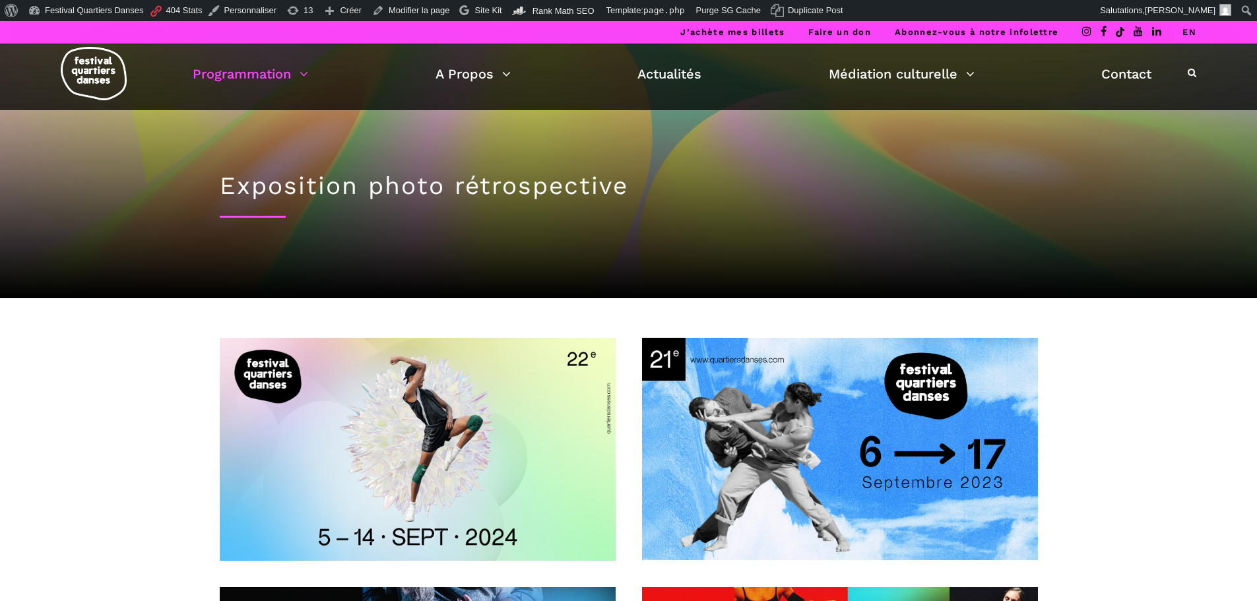
click at [1190, 32] on link "EN" at bounding box center [1189, 32] width 14 height 10
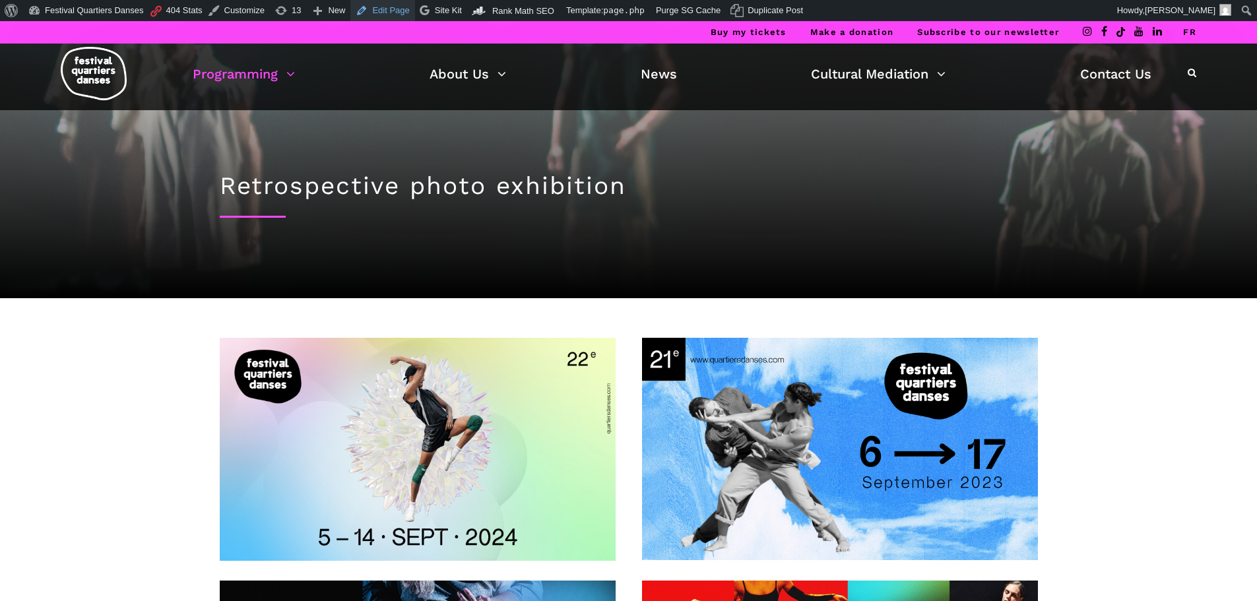
click at [367, 12] on link "Edit Page" at bounding box center [382, 10] width 64 height 21
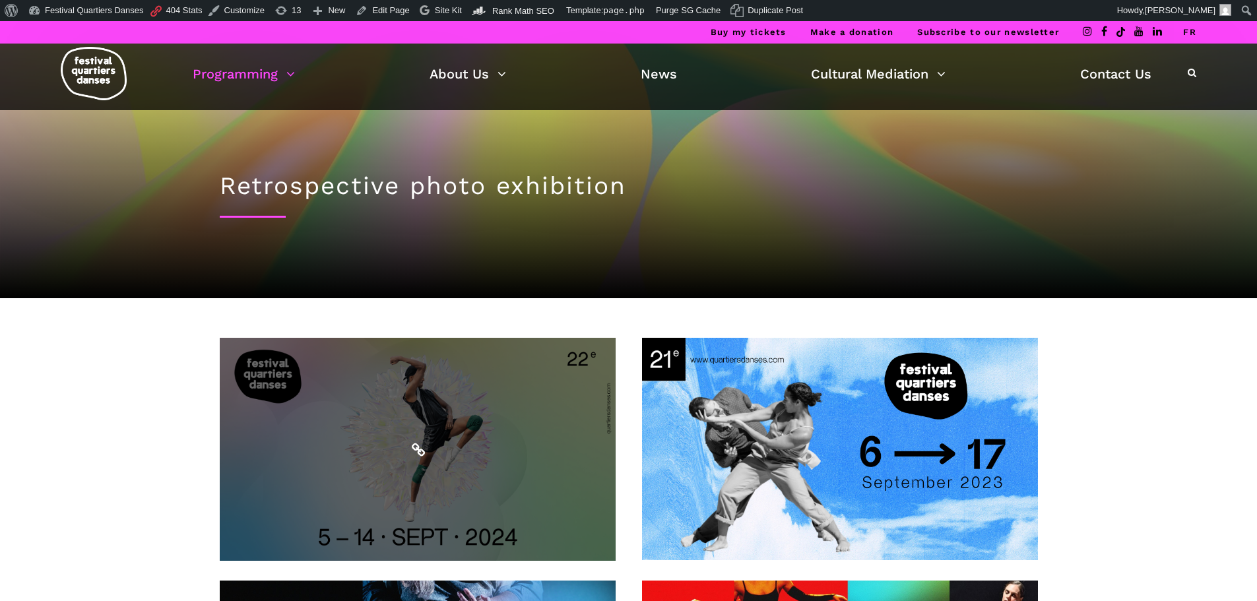
click at [456, 416] on span at bounding box center [418, 449] width 396 height 223
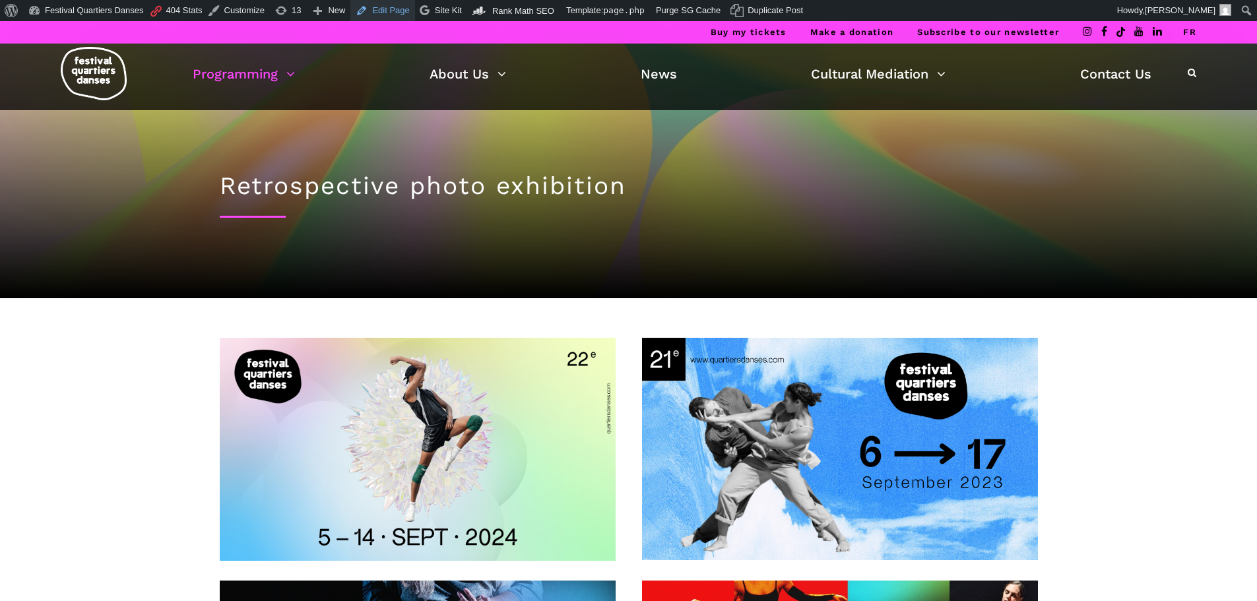
click at [385, 15] on link "Edit Page" at bounding box center [382, 10] width 64 height 21
click at [1195, 28] on link "FR" at bounding box center [1189, 32] width 13 height 10
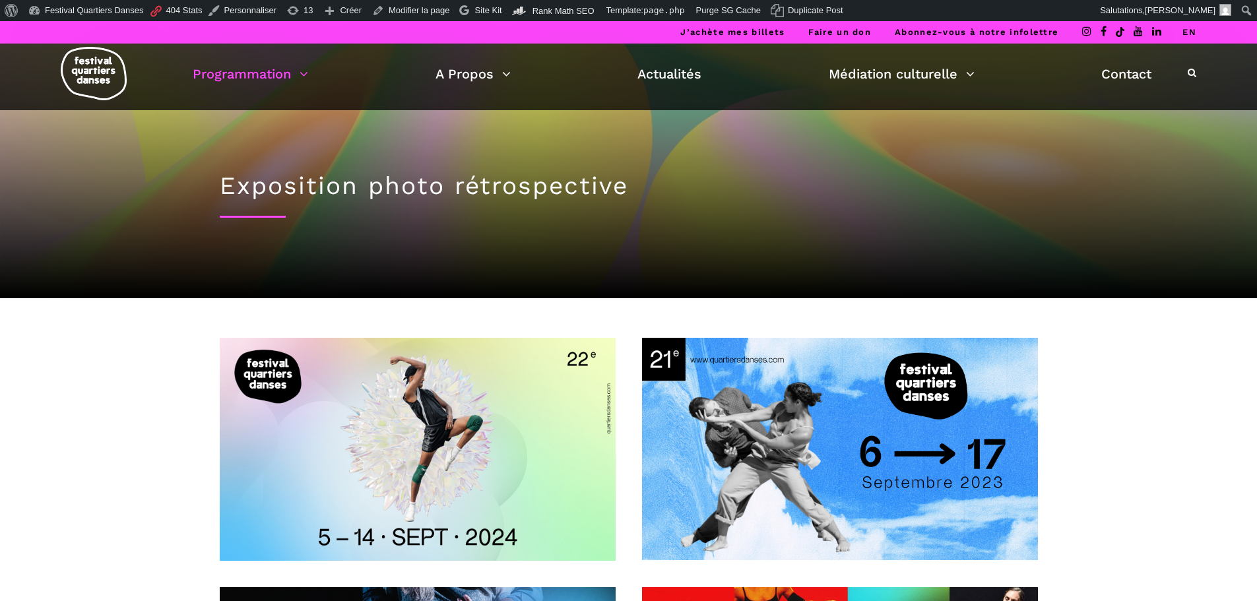
click at [527, 182] on h1 "Exposition photo rétrospective" at bounding box center [629, 186] width 818 height 29
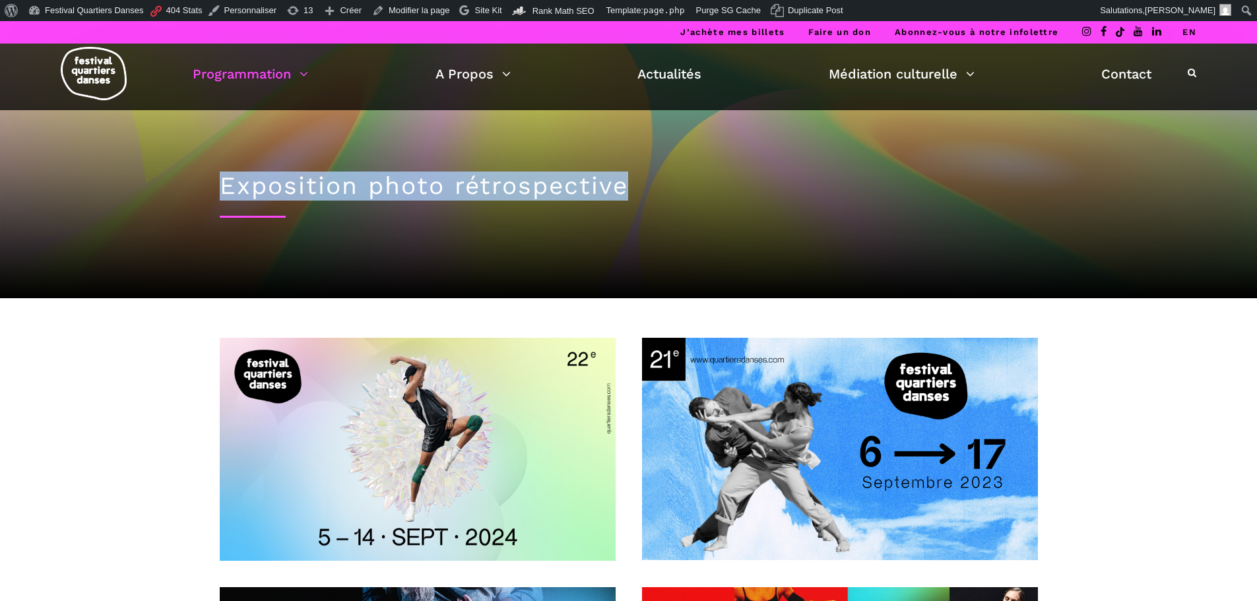
click at [527, 182] on h1 "Exposition photo rétrospective" at bounding box center [629, 186] width 818 height 29
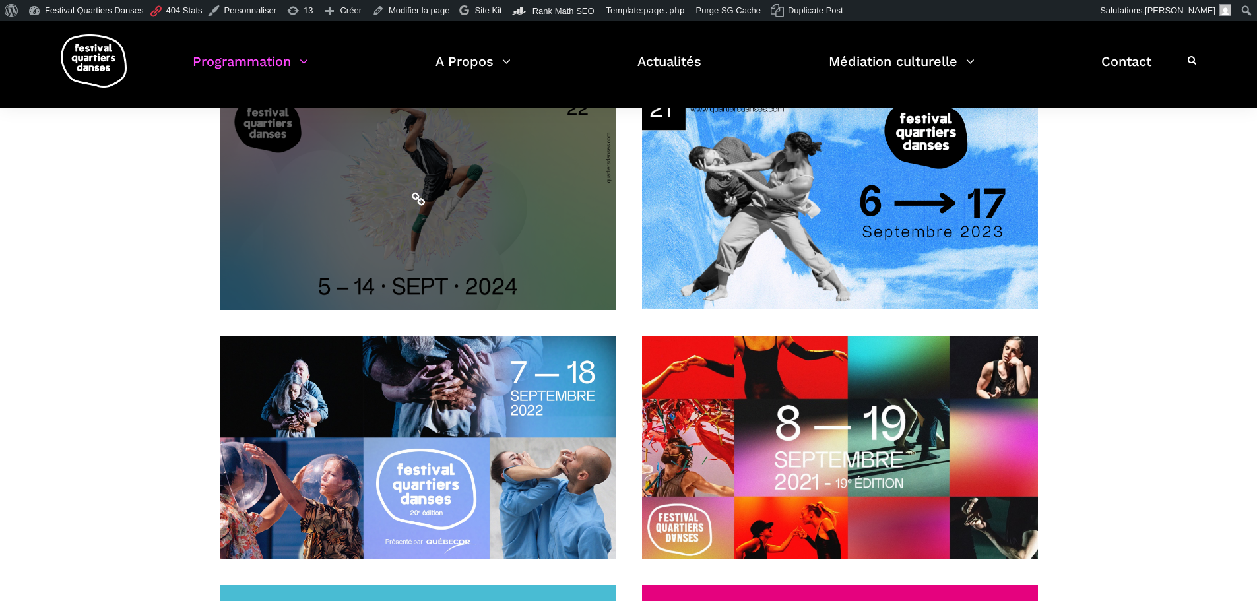
scroll to position [132, 0]
